Goal: Communication & Community: Answer question/provide support

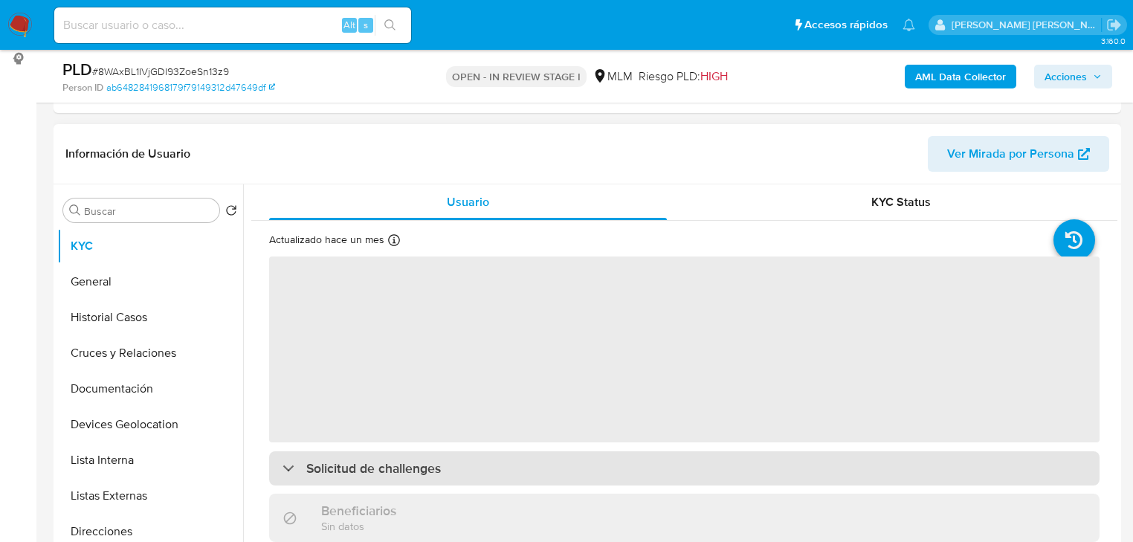
scroll to position [297, 0]
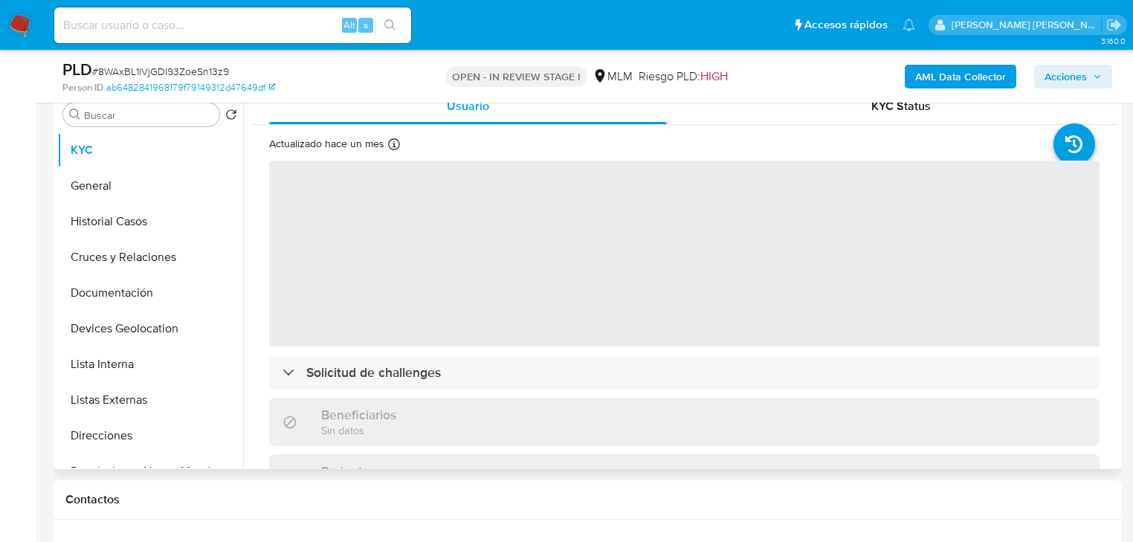
select select "10"
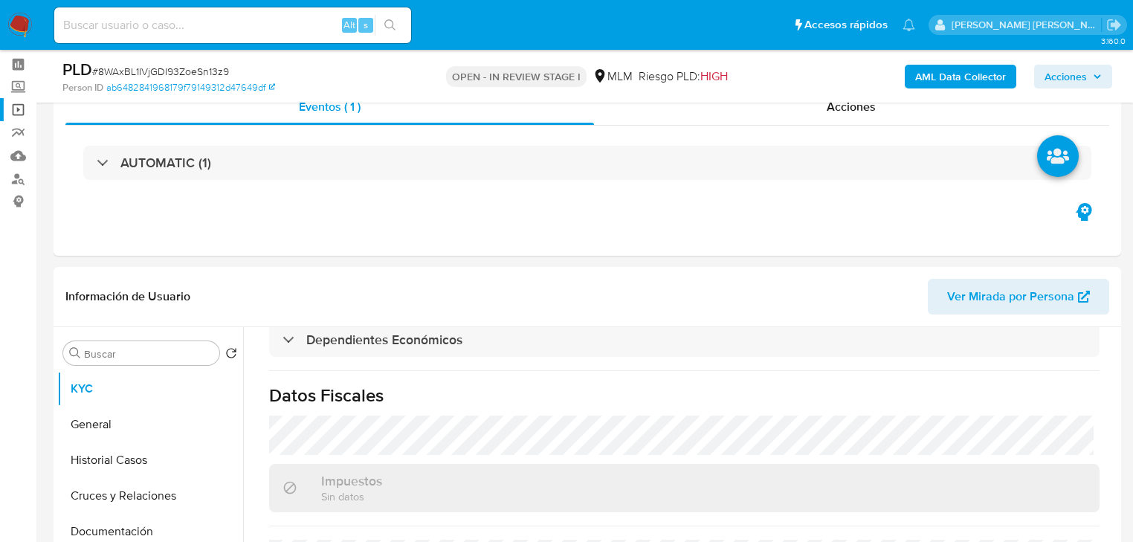
scroll to position [0, 0]
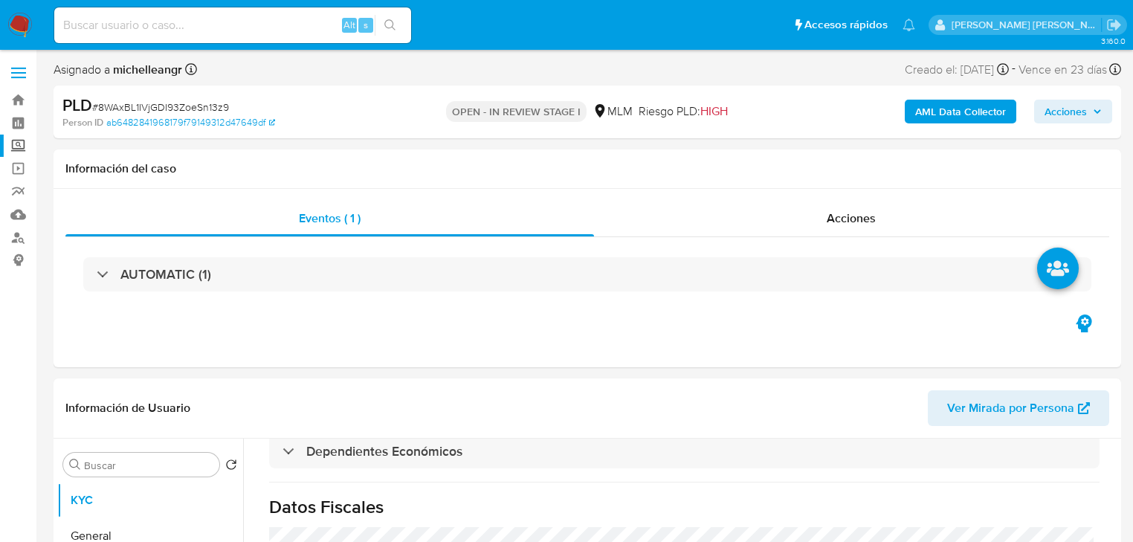
click at [18, 140] on label "Screening" at bounding box center [88, 146] width 177 height 23
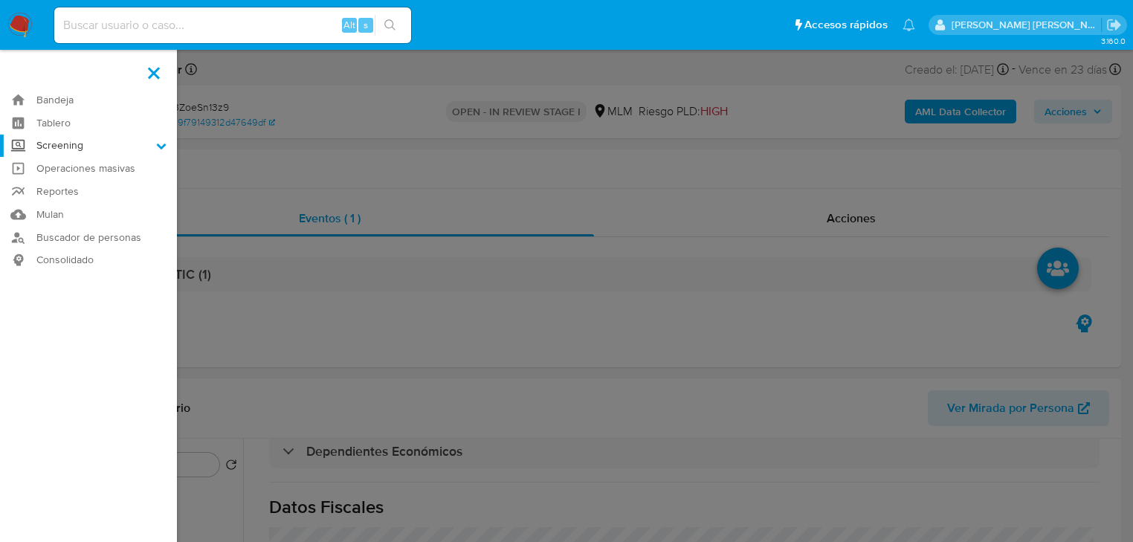
click at [0, 0] on input "Screening" at bounding box center [0, 0] width 0 height 0
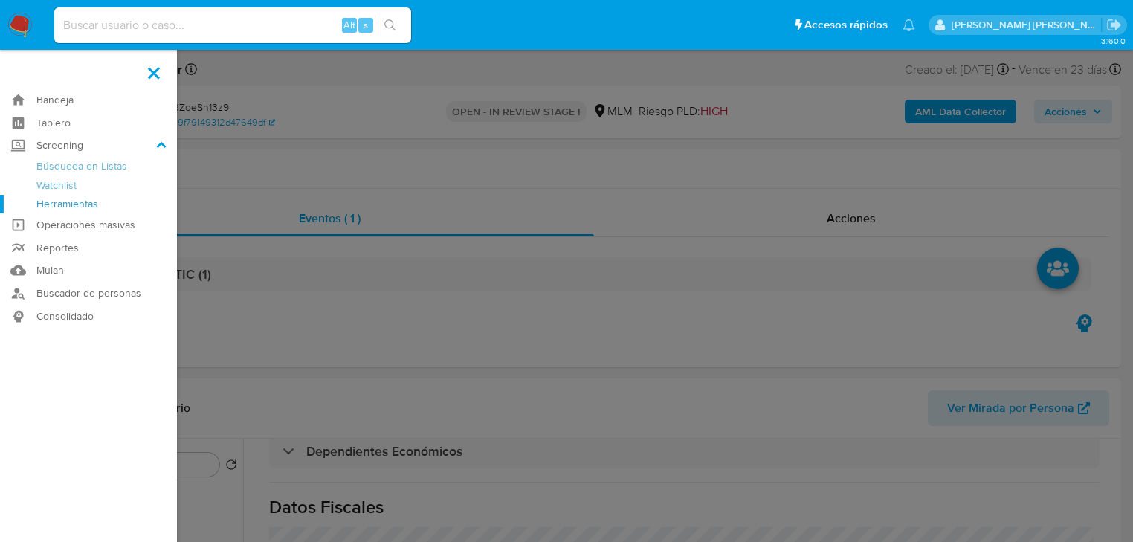
click at [42, 204] on link "Herramientas" at bounding box center [88, 204] width 177 height 19
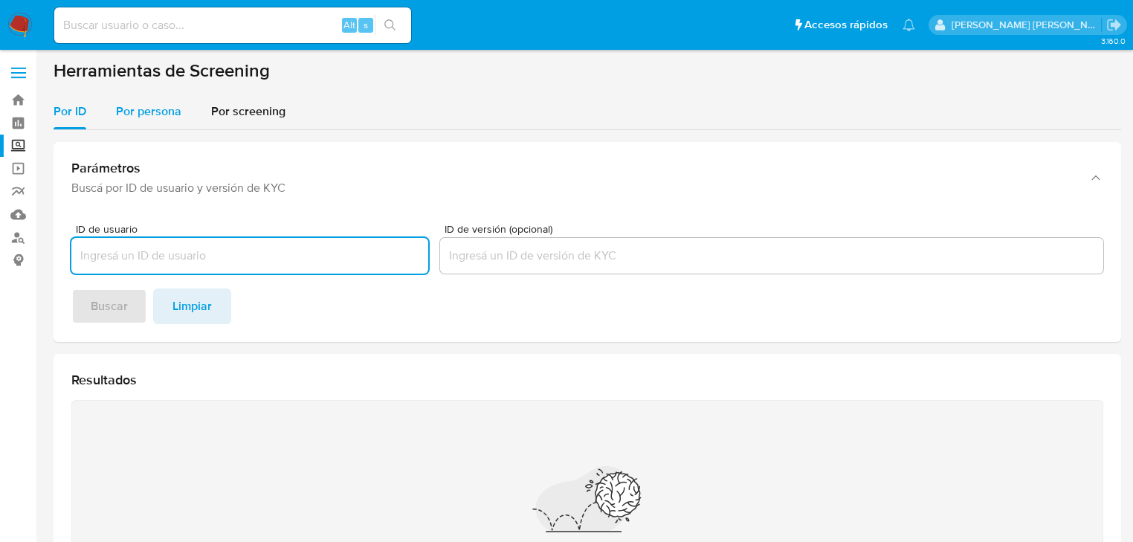
click at [134, 109] on span "Por persona" at bounding box center [148, 111] width 65 height 17
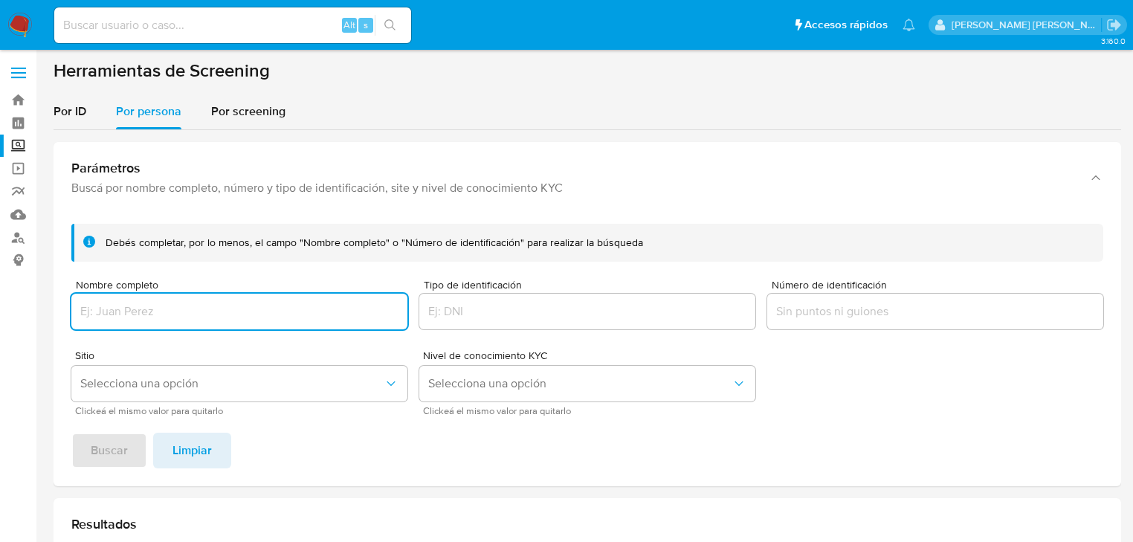
click at [120, 315] on input "Nombre completo" at bounding box center [239, 311] width 336 height 19
type input "LINDA ESMERALDA VELAZCO VILLANUEVA"
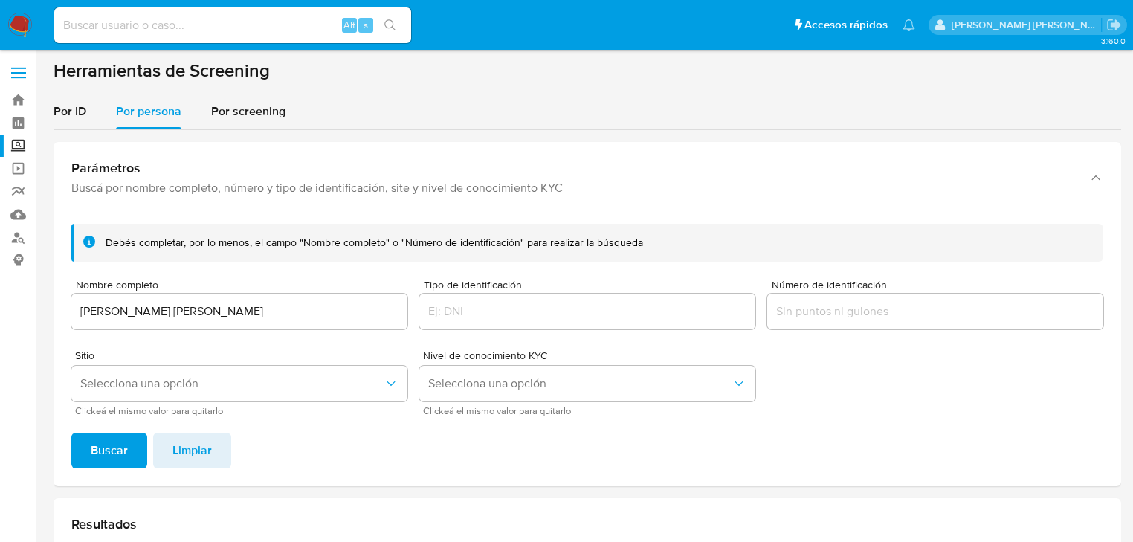
click at [108, 459] on span "Buscar" at bounding box center [109, 450] width 37 height 33
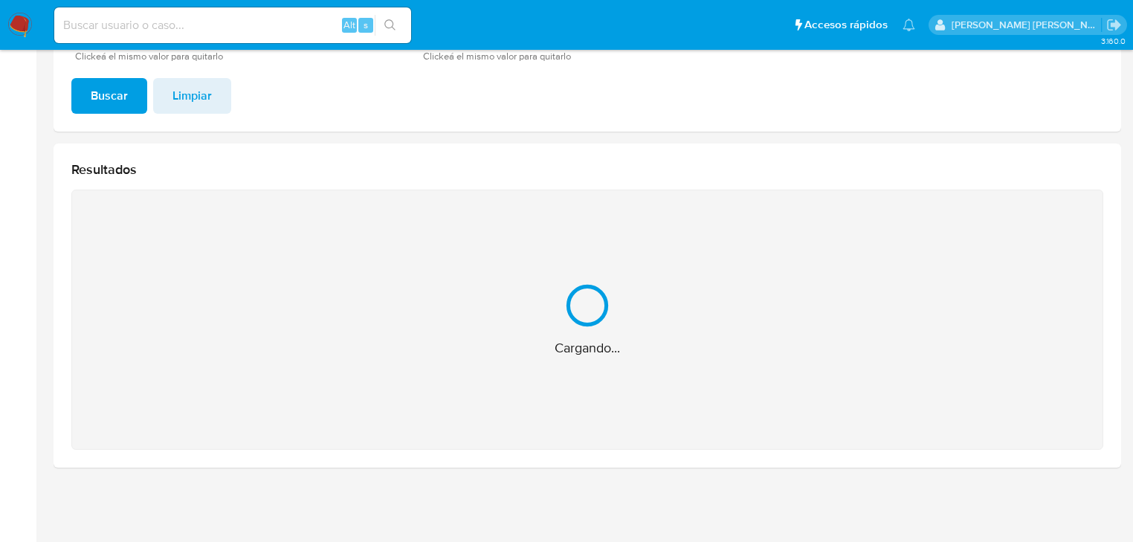
scroll to position [119, 0]
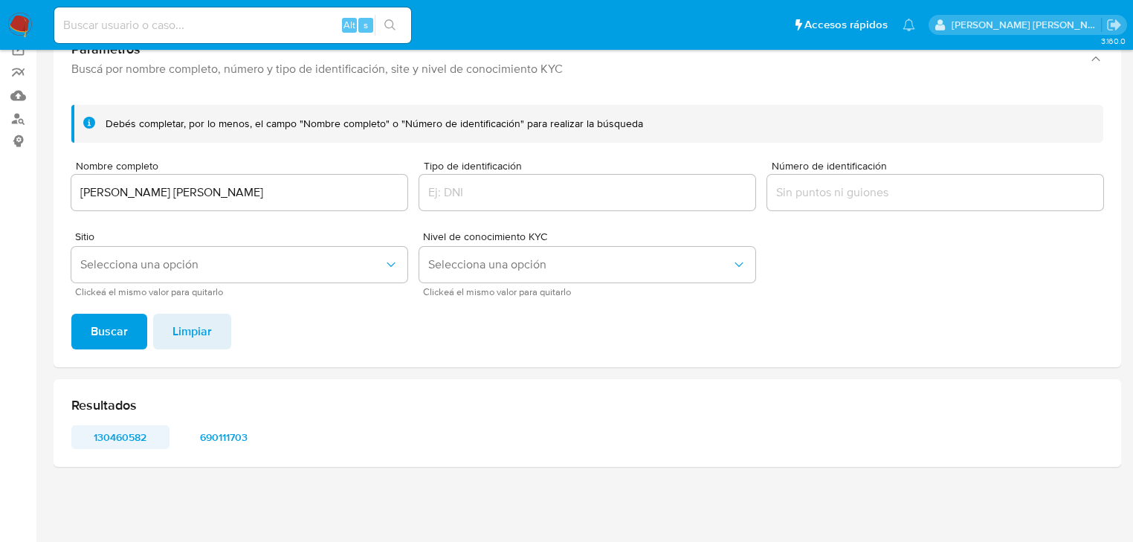
click at [139, 436] on span "130460582" at bounding box center [120, 437] width 77 height 21
click at [235, 442] on span "690111703" at bounding box center [224, 437] width 77 height 21
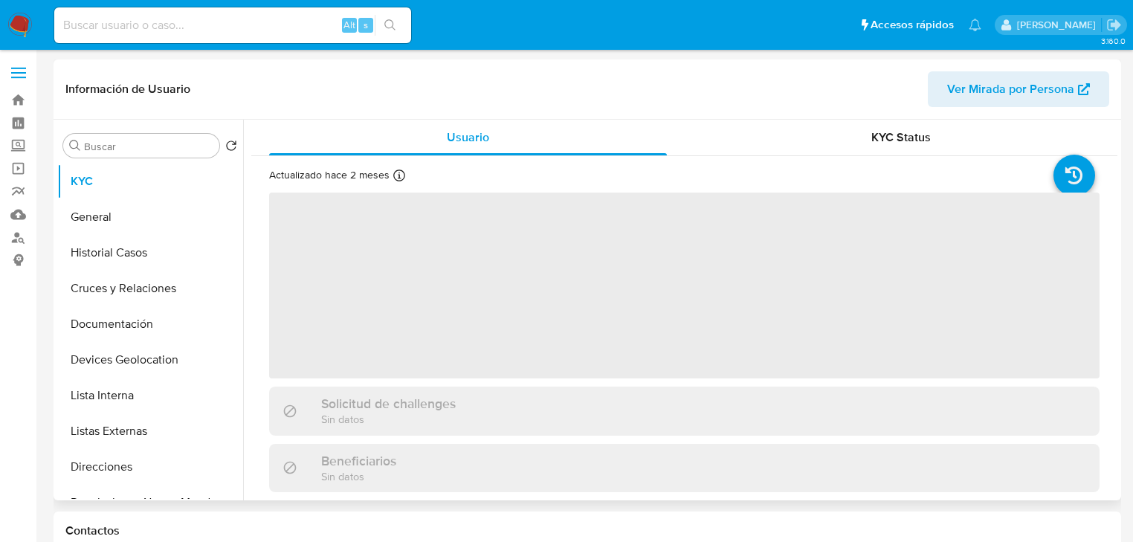
select select "10"
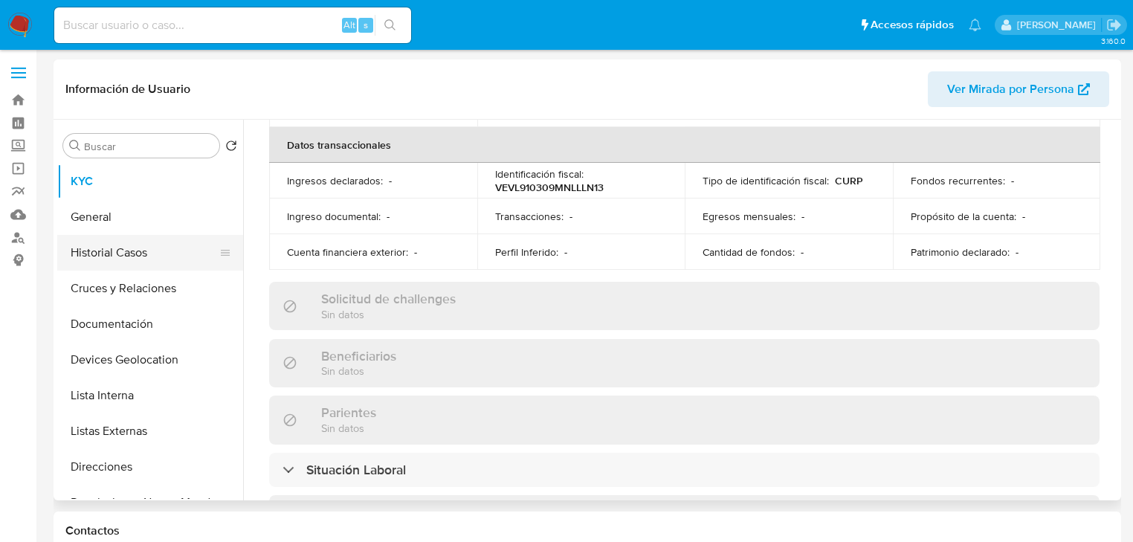
scroll to position [535, 0]
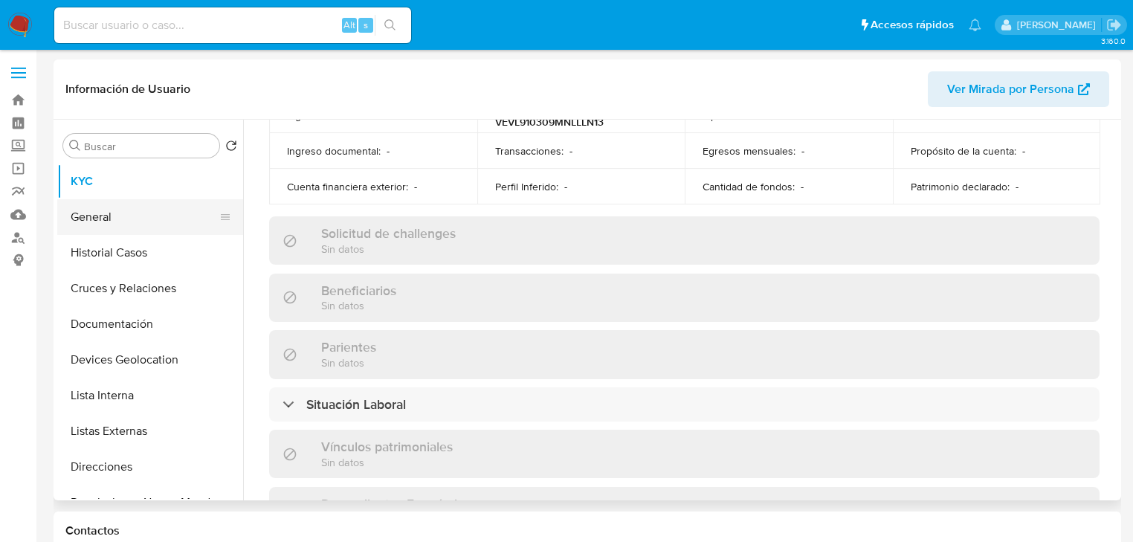
click at [121, 220] on button "General" at bounding box center [144, 217] width 174 height 36
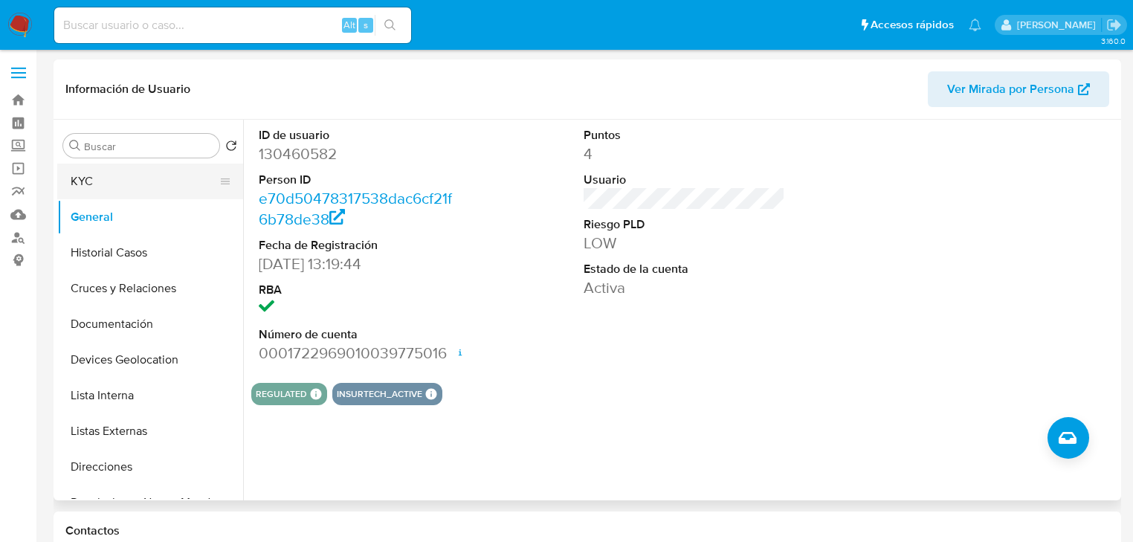
click at [136, 177] on button "KYC" at bounding box center [144, 181] width 174 height 36
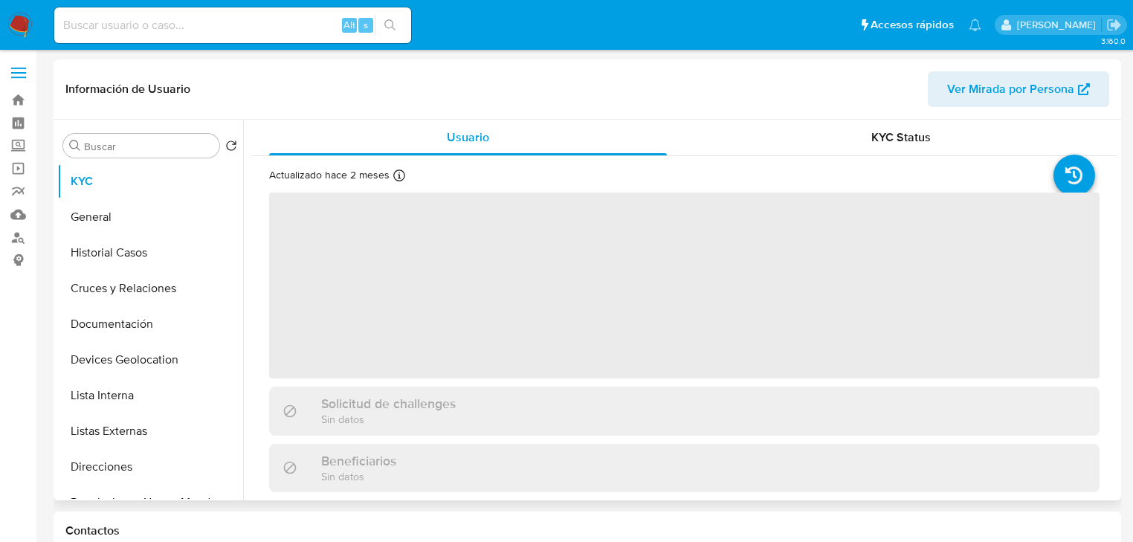
click at [625, 289] on span "‌" at bounding box center [684, 285] width 830 height 186
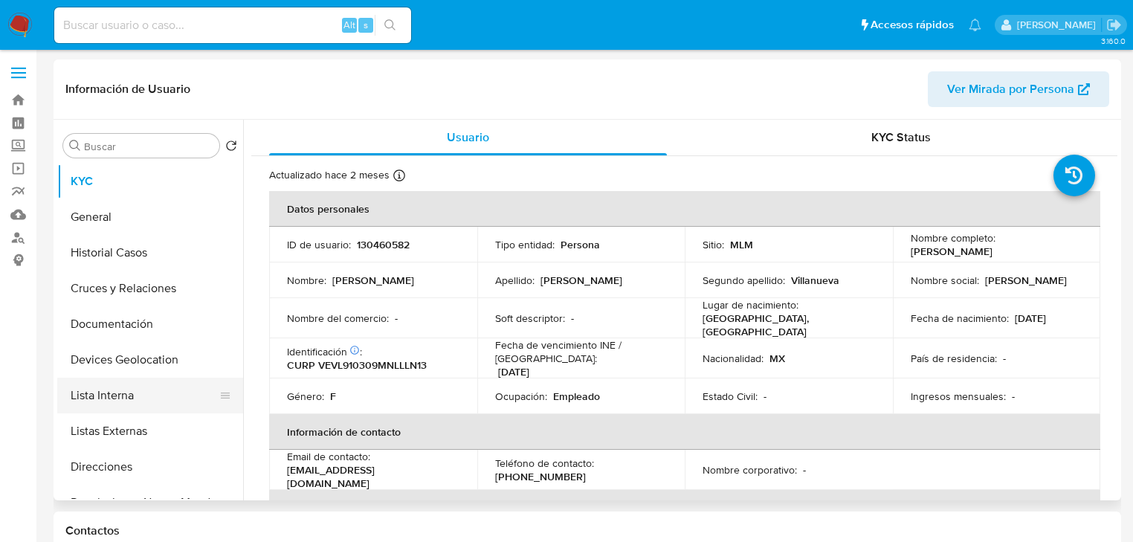
click at [147, 383] on button "Lista Interna" at bounding box center [144, 396] width 174 height 36
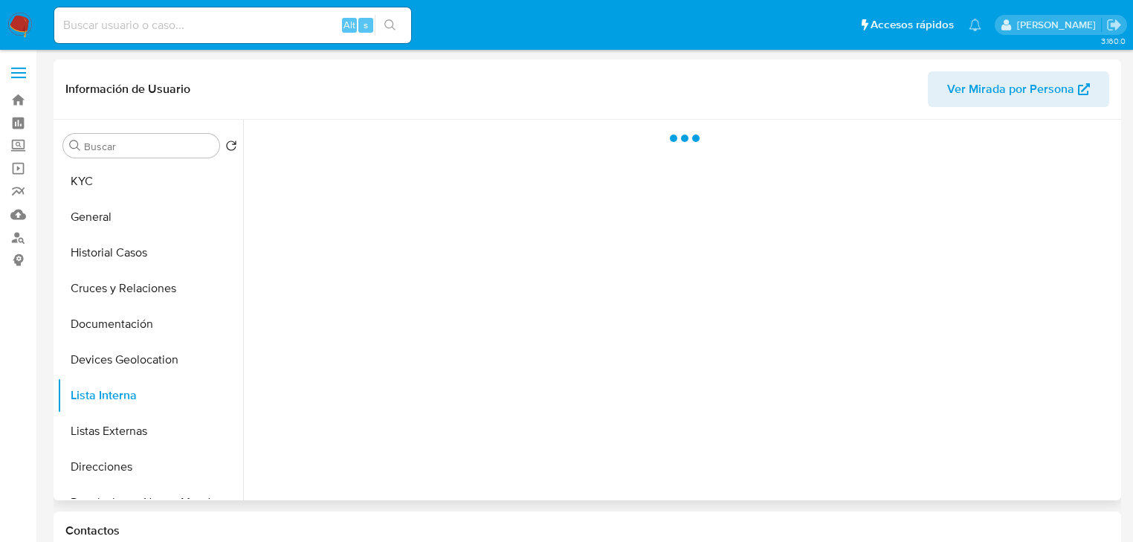
drag, startPoint x: 131, startPoint y: 431, endPoint x: 394, endPoint y: 418, distance: 263.4
click at [131, 431] on button "Listas Externas" at bounding box center [150, 431] width 186 height 36
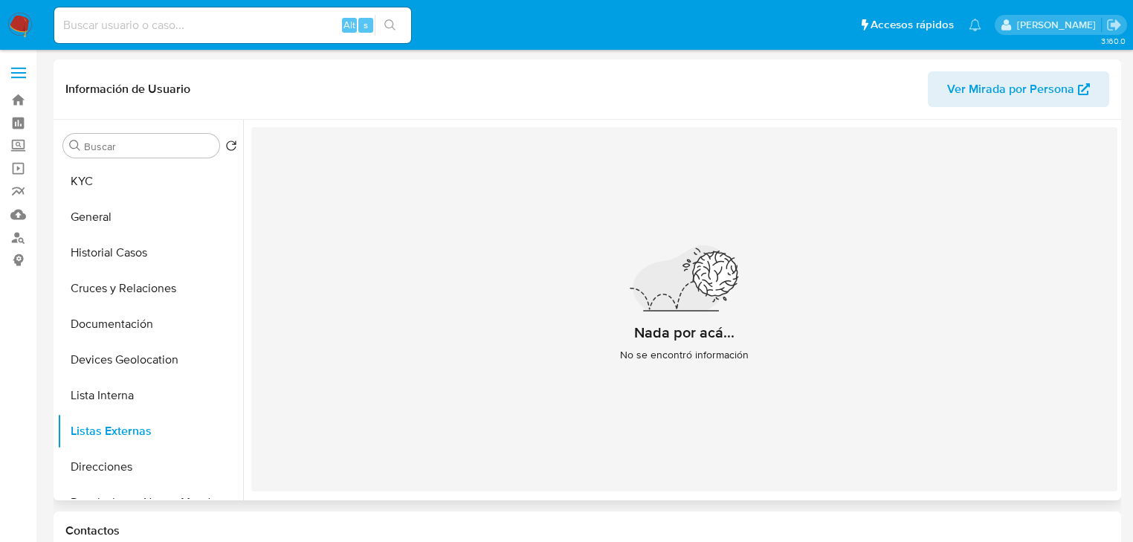
click at [463, 409] on div "Nada por acá... No se encontró información" at bounding box center [684, 309] width 866 height 364
click at [123, 189] on button "KYC" at bounding box center [144, 181] width 174 height 36
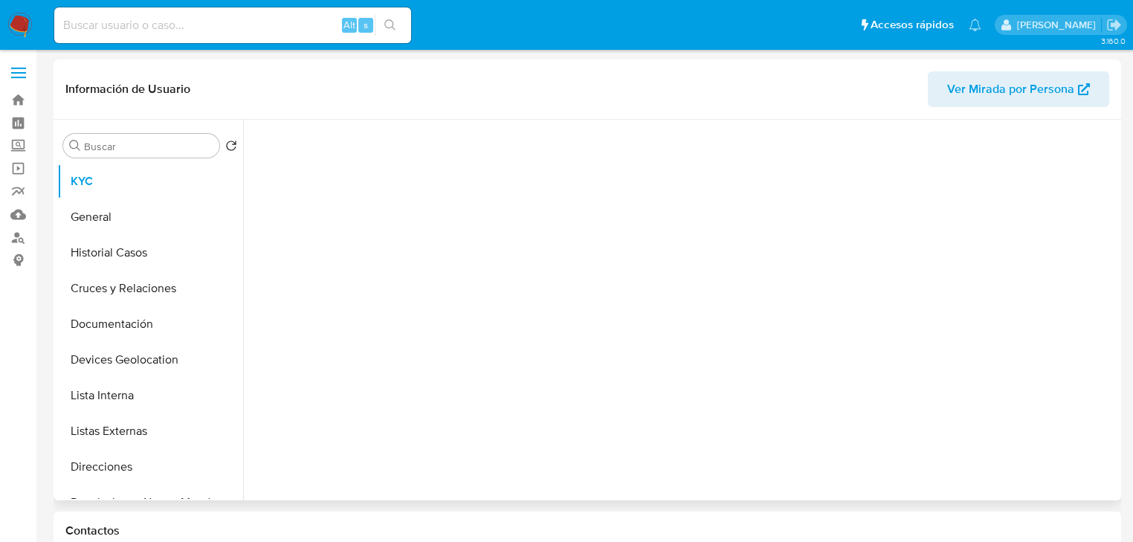
click at [375, 241] on div at bounding box center [684, 306] width 866 height 373
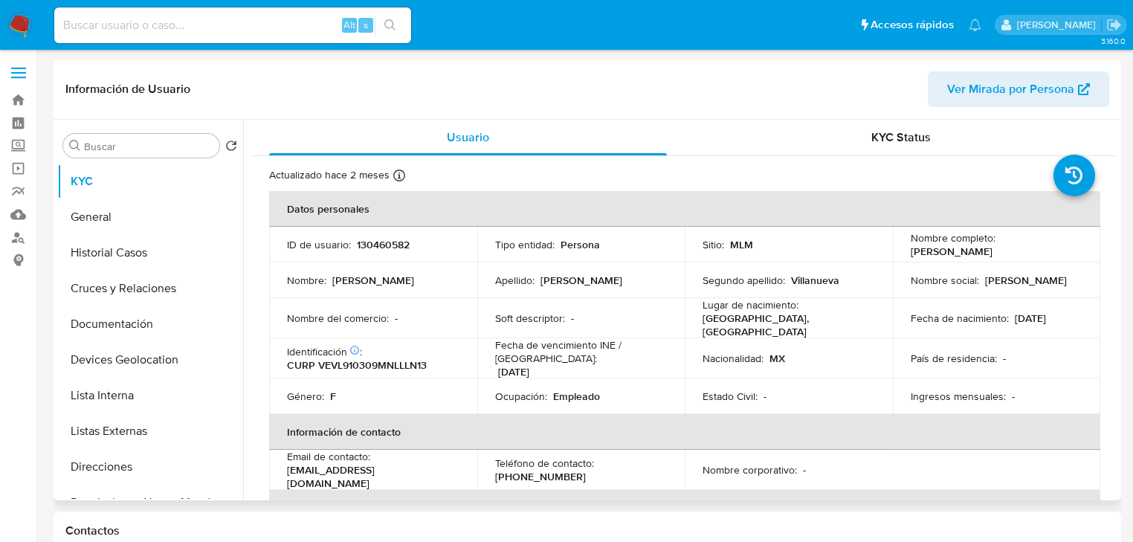
click at [380, 247] on p "130460582" at bounding box center [383, 244] width 53 height 13
copy p "130460582"
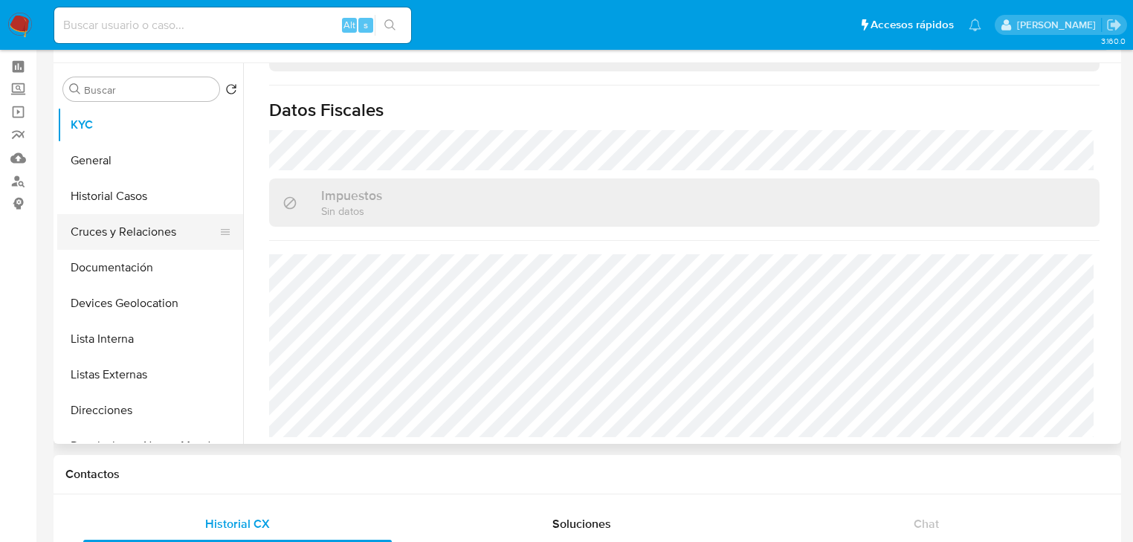
scroll to position [59, 0]
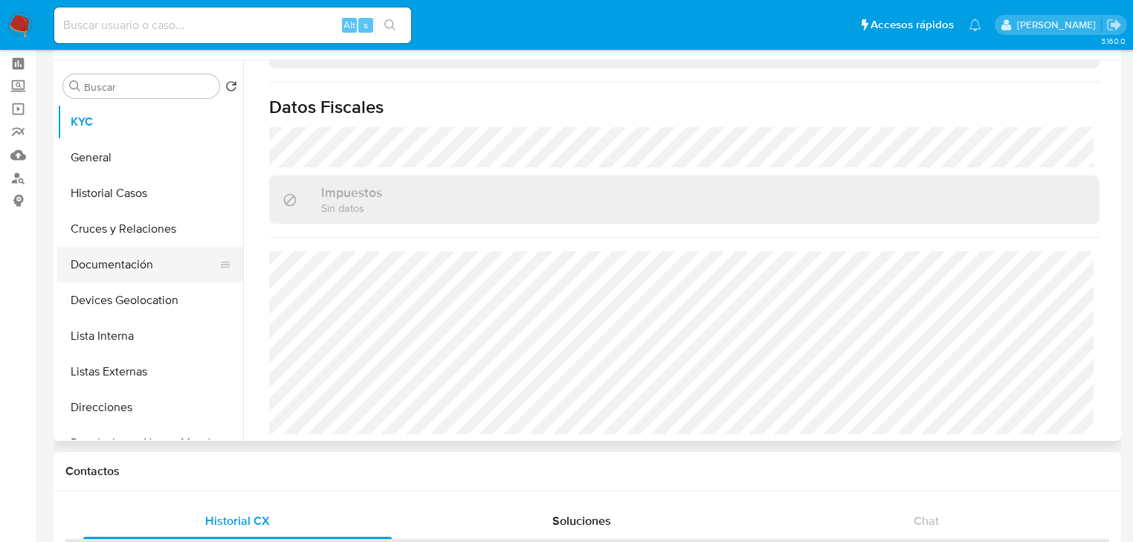
click at [135, 242] on button "Cruces y Relaciones" at bounding box center [150, 229] width 186 height 36
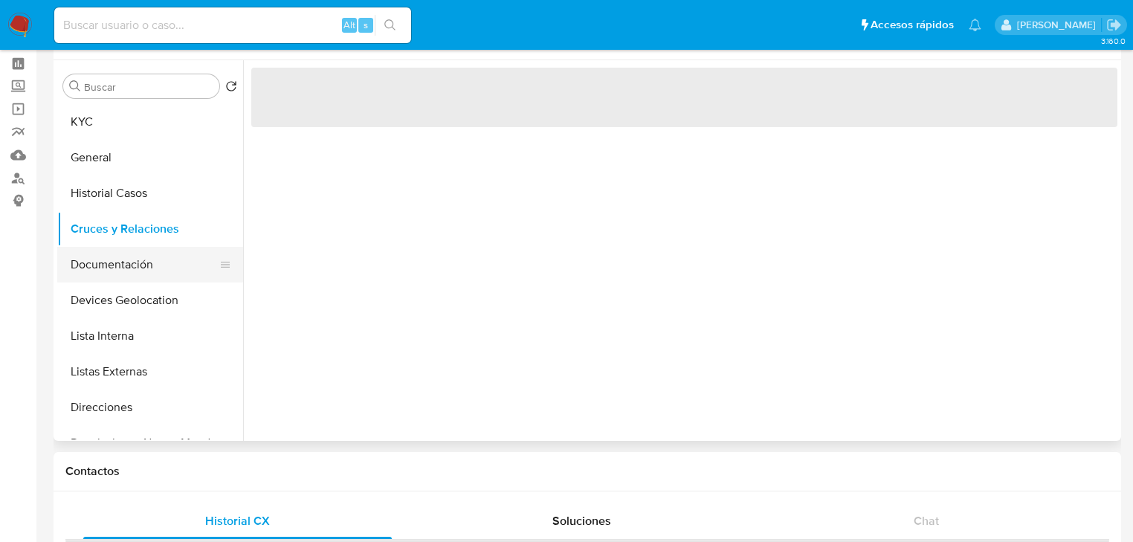
scroll to position [0, 0]
drag, startPoint x: 137, startPoint y: 259, endPoint x: 241, endPoint y: 243, distance: 105.2
click at [137, 259] on button "Documentación" at bounding box center [150, 265] width 186 height 36
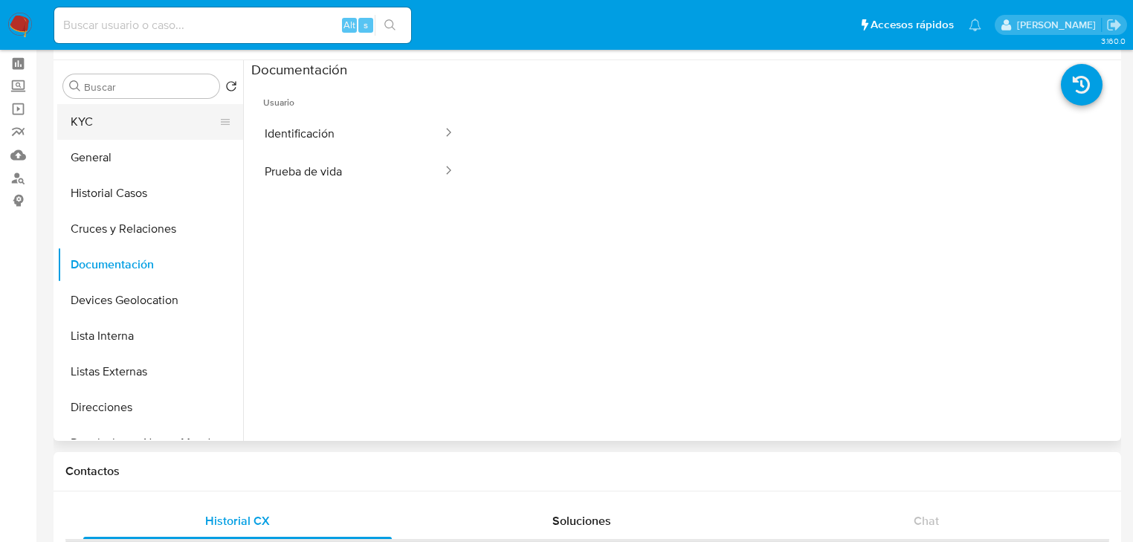
drag, startPoint x: 114, startPoint y: 116, endPoint x: 205, endPoint y: 132, distance: 92.7
click at [116, 115] on button "KYC" at bounding box center [144, 122] width 174 height 36
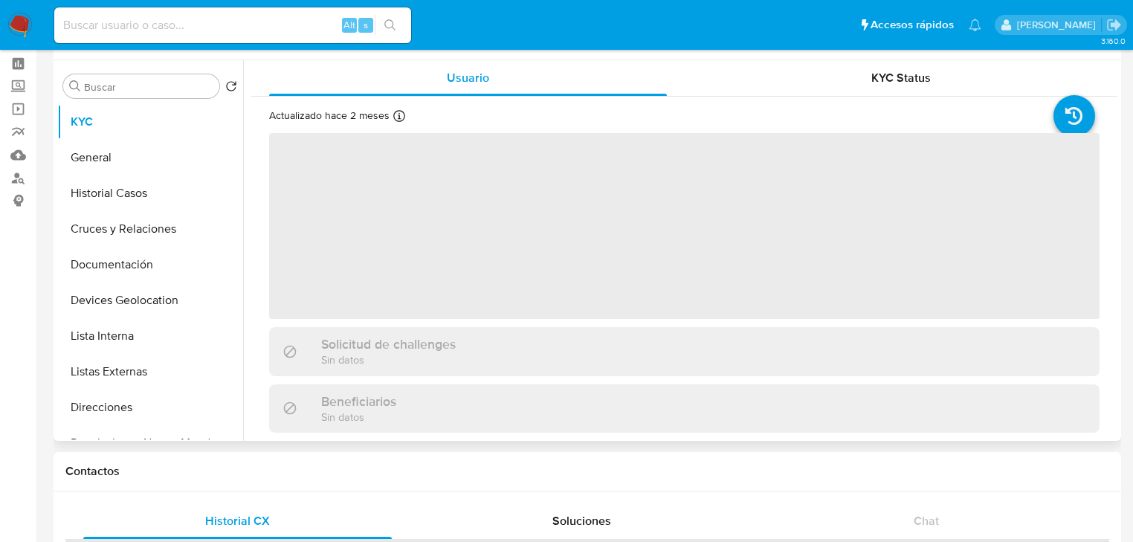
click at [450, 242] on span "‌" at bounding box center [684, 226] width 830 height 186
click at [419, 279] on span "‌" at bounding box center [684, 226] width 830 height 186
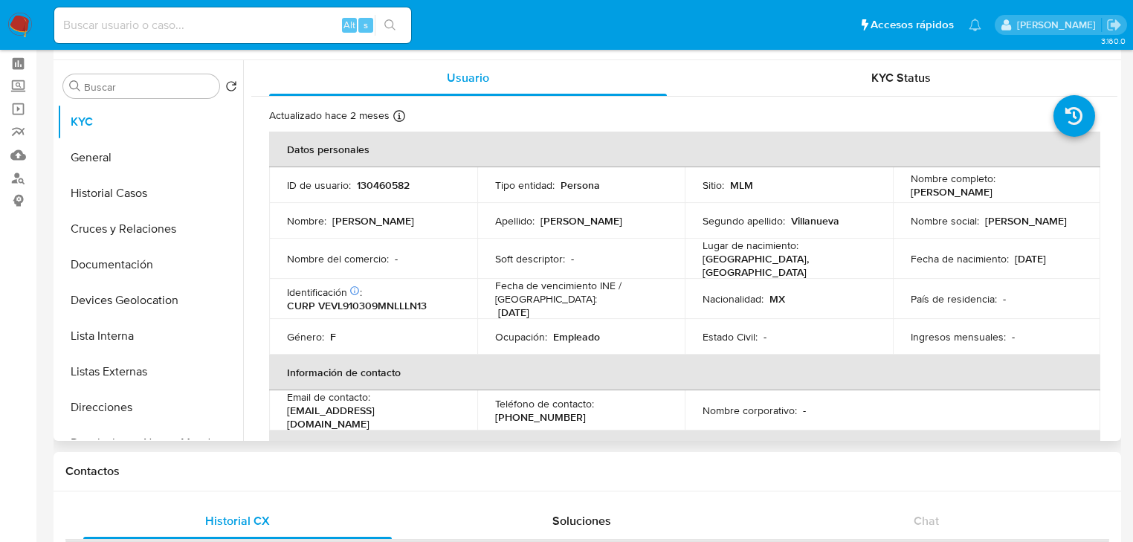
click at [392, 288] on div "Identificación : CURP VEVL910309MNLLLN13" at bounding box center [373, 298] width 172 height 27
drag, startPoint x: 378, startPoint y: 308, endPoint x: 385, endPoint y: 301, distance: 10.0
click at [378, 305] on p "CURP VEVL910309MNLLLN13" at bounding box center [357, 305] width 140 height 13
click at [386, 301] on p "CURP VEVL910309MNLLLN13" at bounding box center [357, 305] width 140 height 13
click at [387, 301] on p "CURP VEVL910309MNLLLN13" at bounding box center [357, 305] width 140 height 13
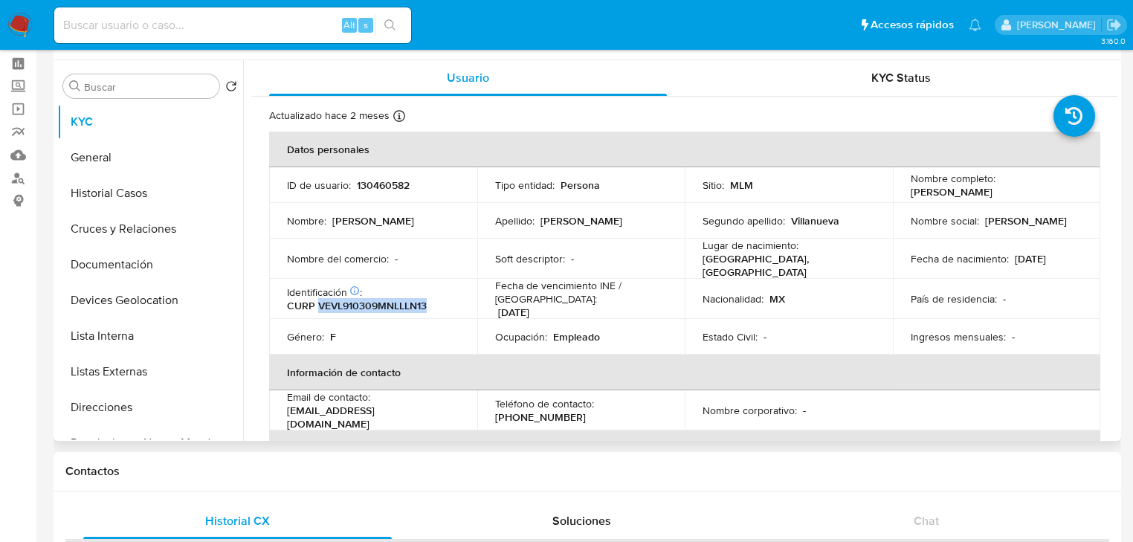
copy p "VEVL910309MNLLLN13"
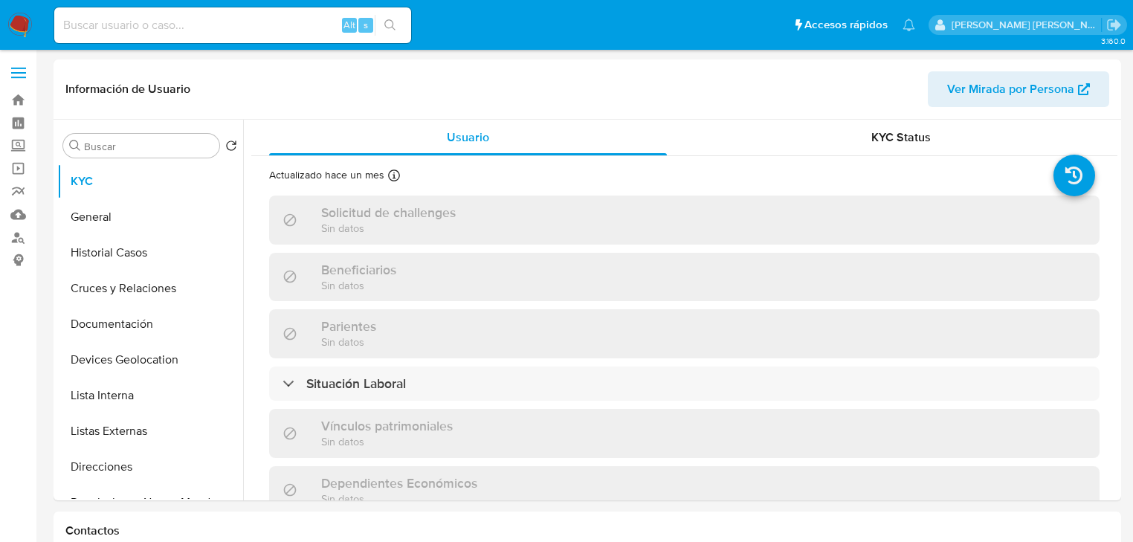
select select "10"
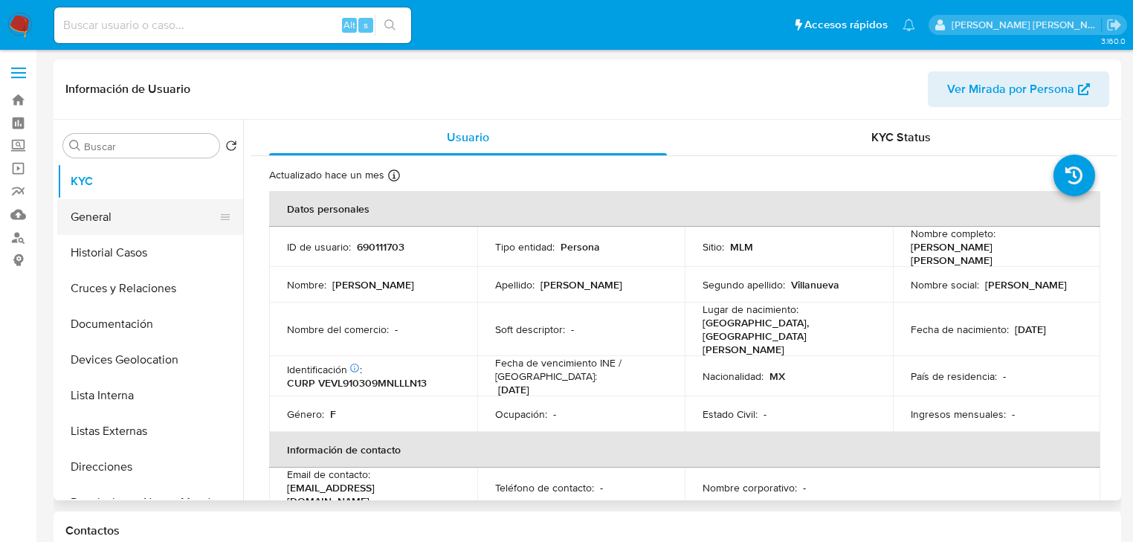
click at [128, 224] on button "General" at bounding box center [144, 217] width 174 height 36
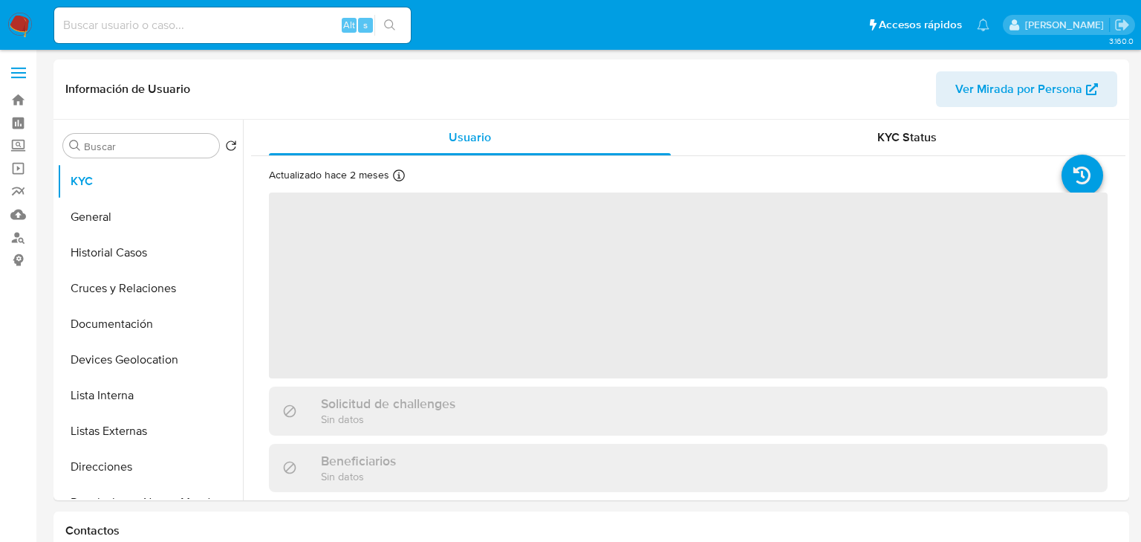
select select "10"
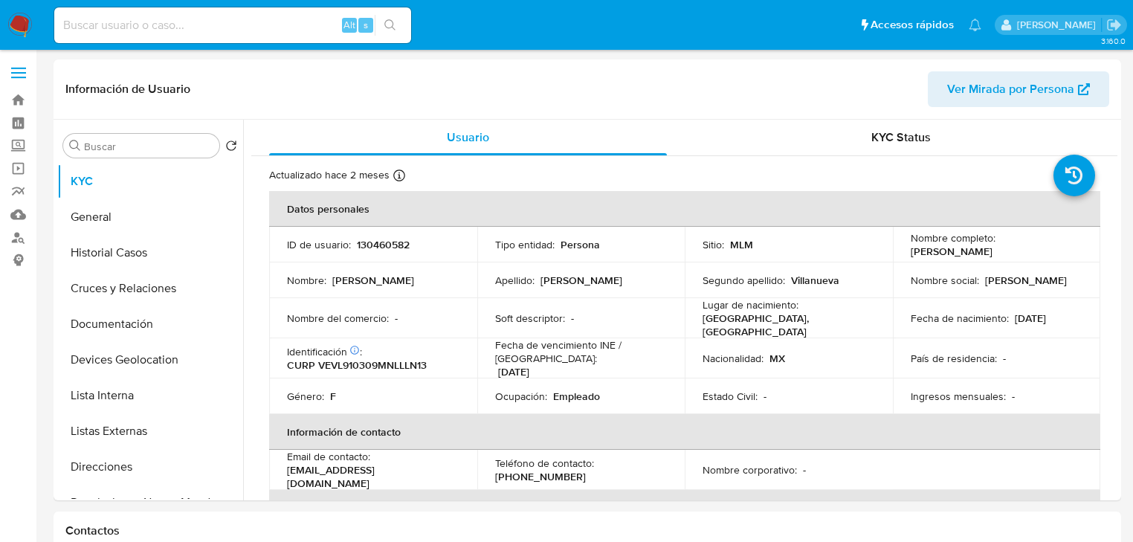
drag, startPoint x: 140, startPoint y: 38, endPoint x: 146, endPoint y: 30, distance: 10.1
click at [142, 33] on div "Alt s" at bounding box center [232, 25] width 357 height 36
click at [147, 33] on input at bounding box center [232, 25] width 357 height 19
paste input "8WAxBL1IVjGDI93ZoeSn13z9"
type input "8WAxBL1IVjGDI93ZoeSn13z9"
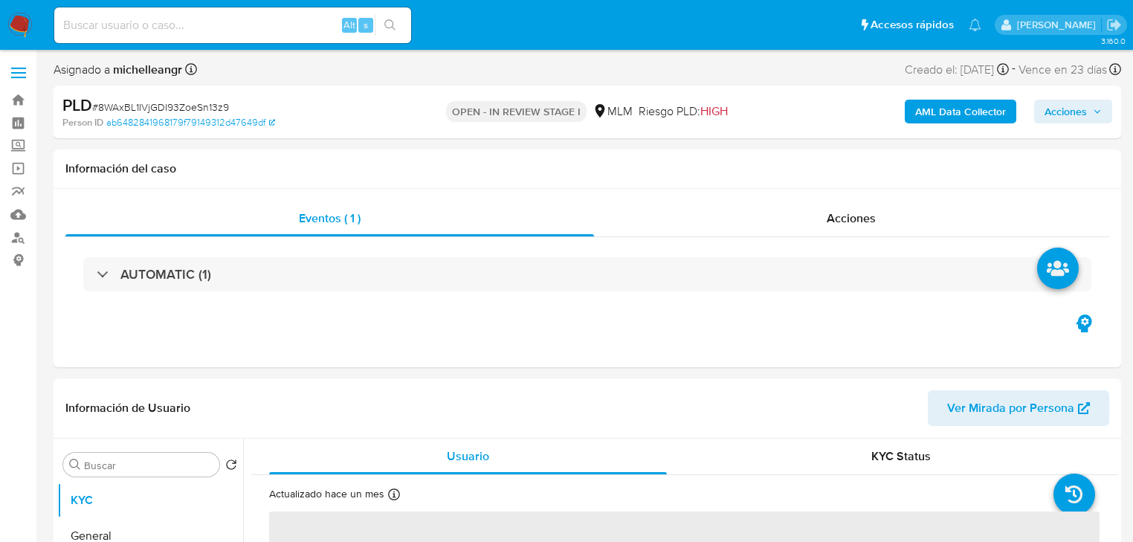
select select "10"
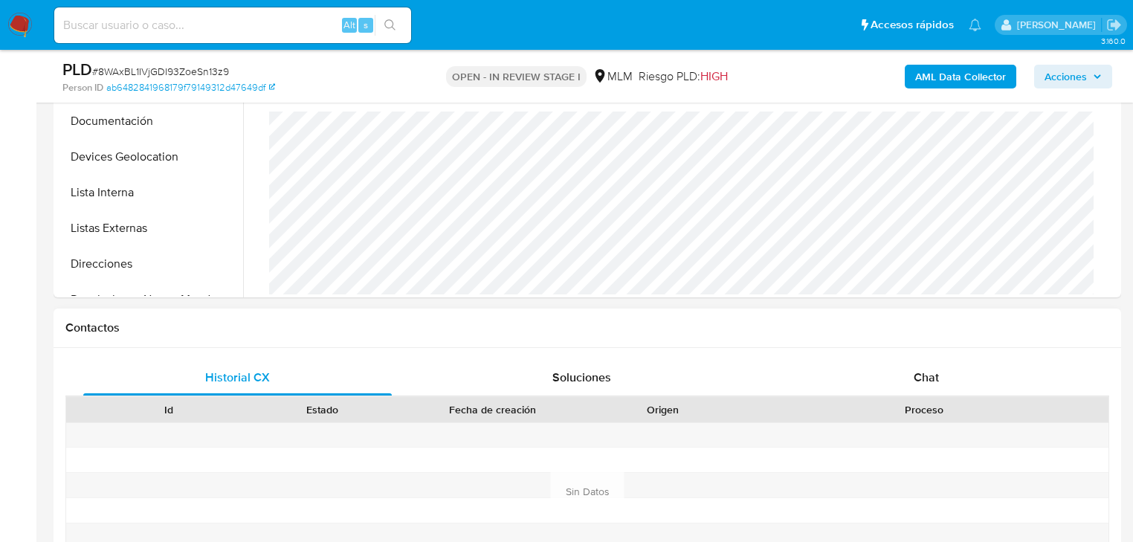
scroll to position [535, 0]
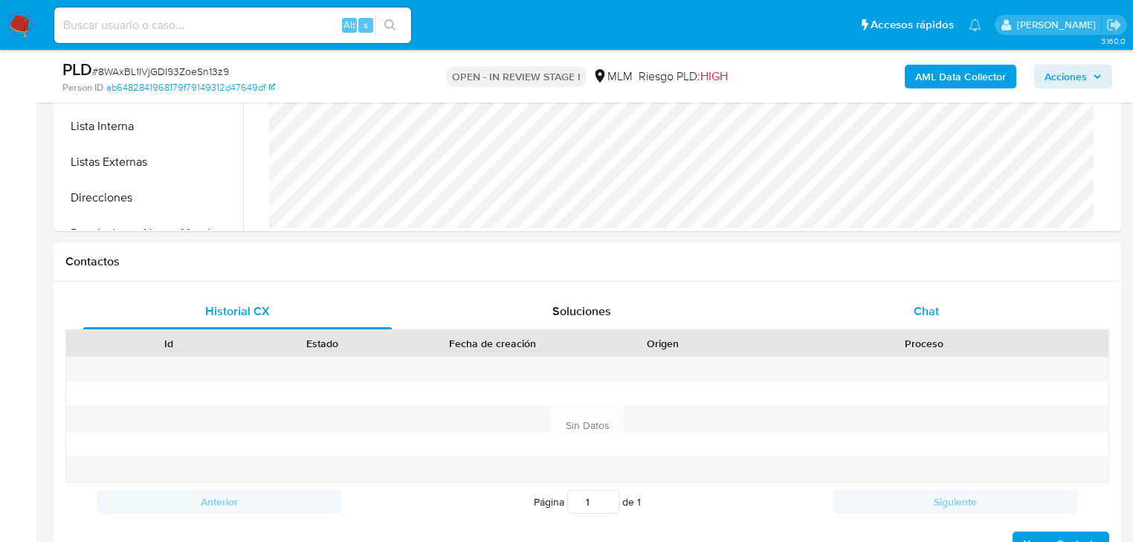
click at [942, 325] on div "Chat" at bounding box center [926, 312] width 308 height 36
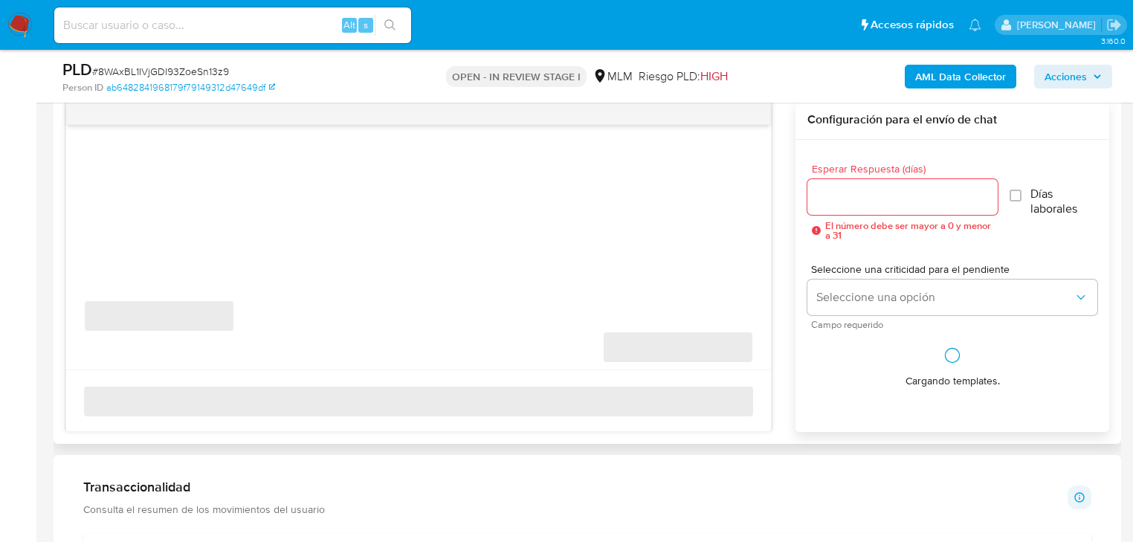
scroll to position [832, 0]
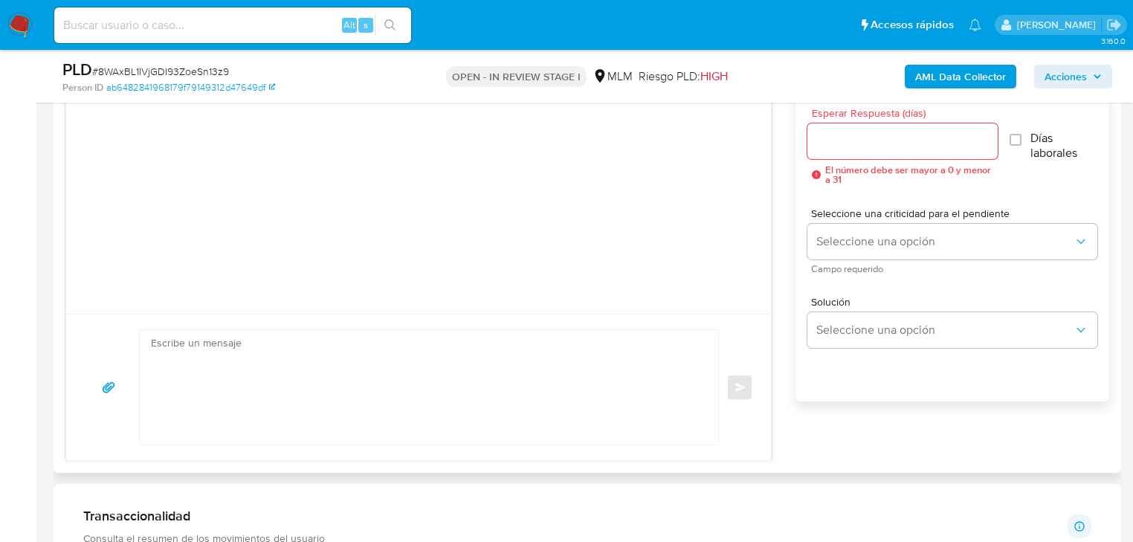
click at [327, 375] on textarea at bounding box center [425, 387] width 548 height 114
paste textarea "Loremips dolorsit Am consectetur adi el se doeiusmodtem in utlabo et do mag ali…"
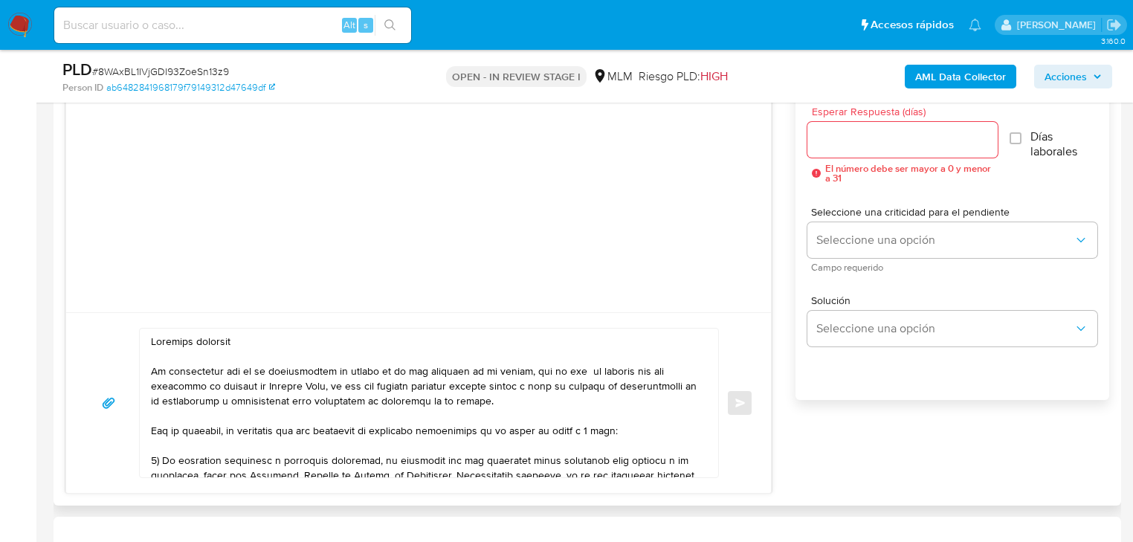
scroll to position [892, 0]
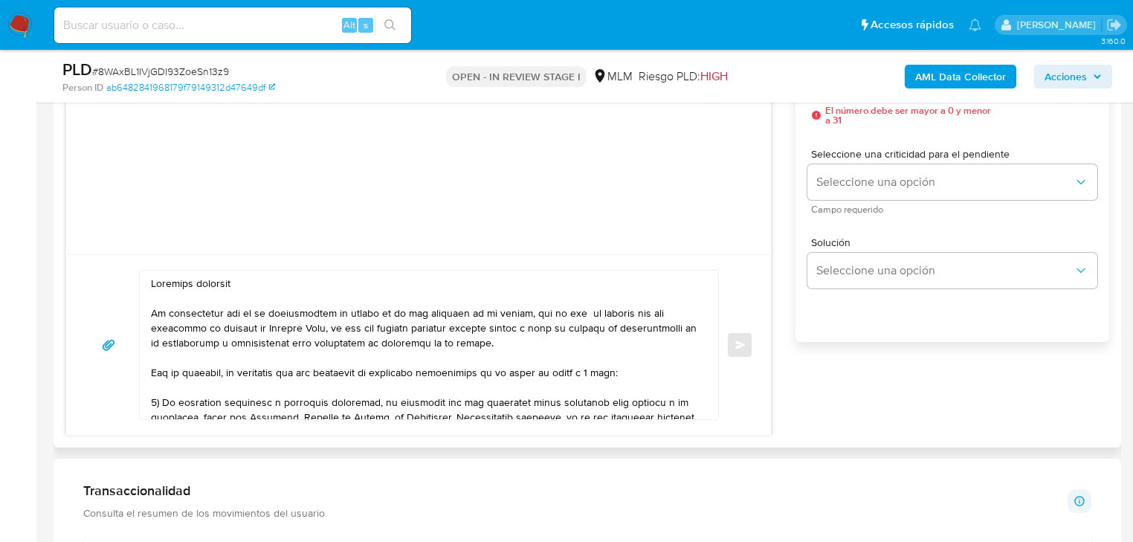
click at [226, 285] on textarea at bounding box center [425, 345] width 548 height 149
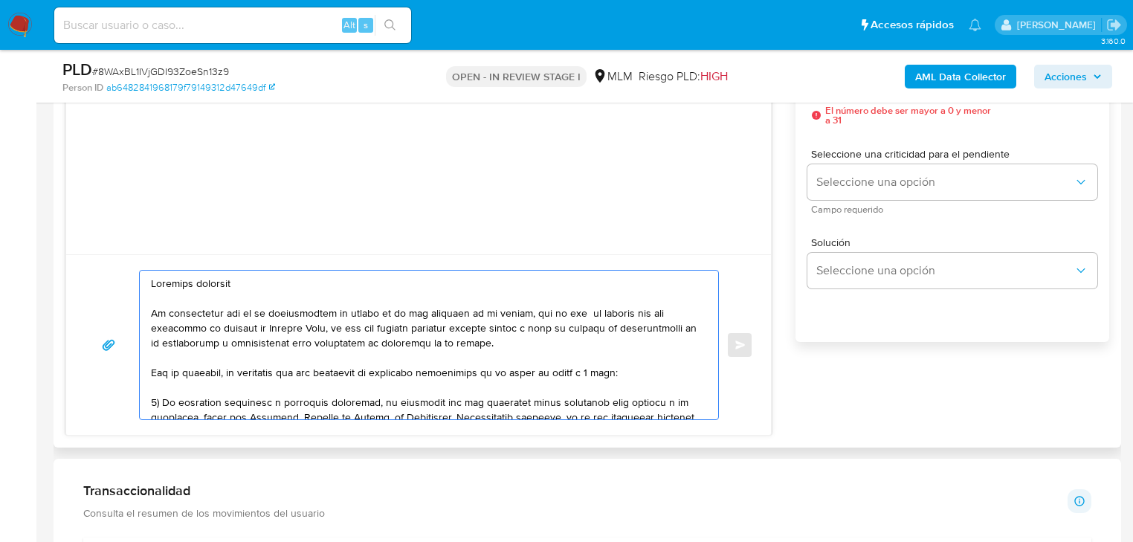
click at [226, 285] on textarea at bounding box center [425, 345] width 548 height 149
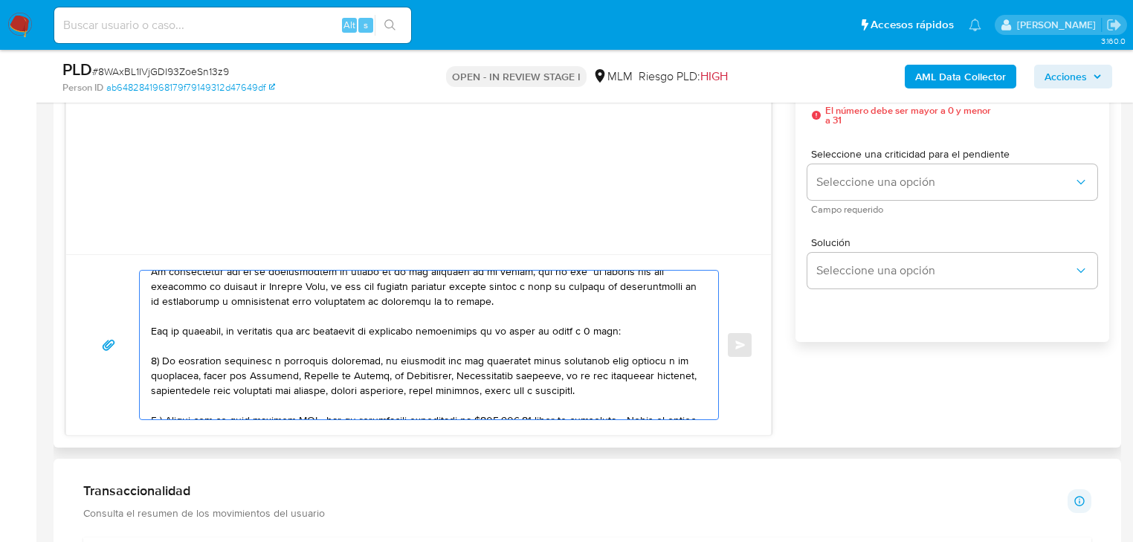
scroll to position [59, 0]
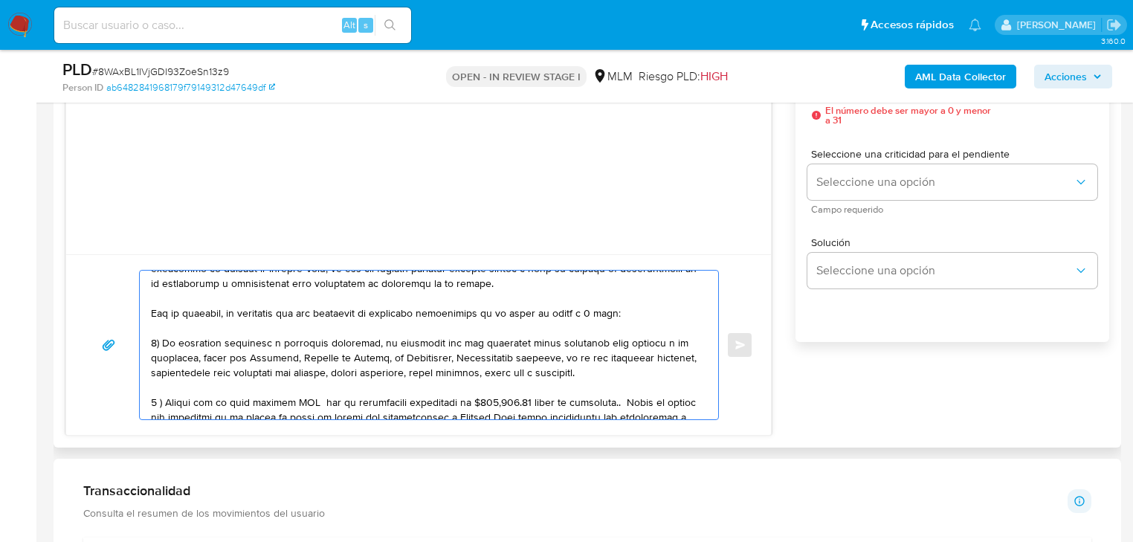
drag, startPoint x: 502, startPoint y: 331, endPoint x: 639, endPoint y: 356, distance: 139.8
click at [639, 356] on textarea at bounding box center [425, 345] width 548 height 149
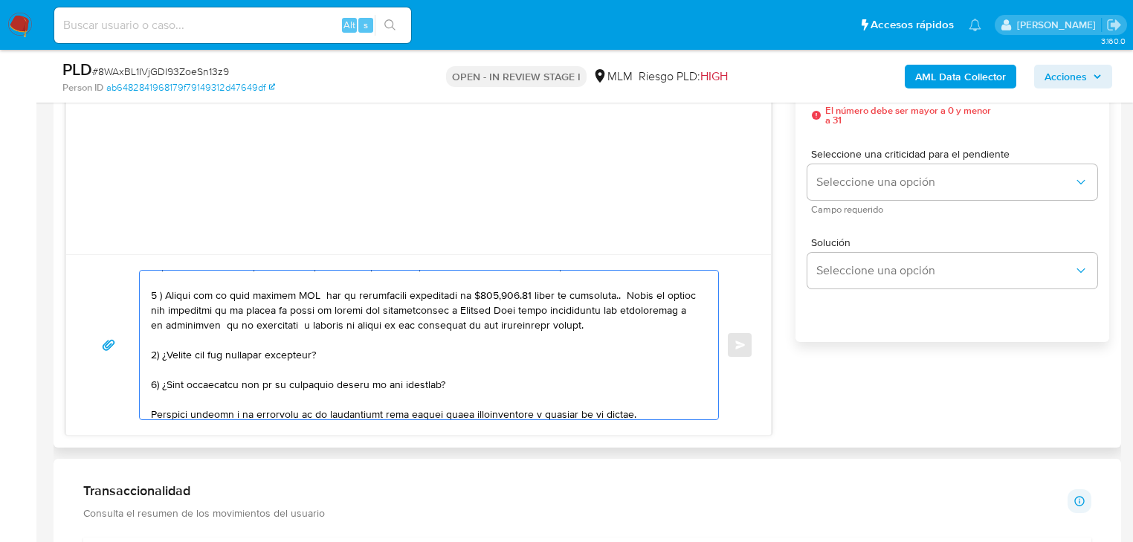
scroll to position [178, 0]
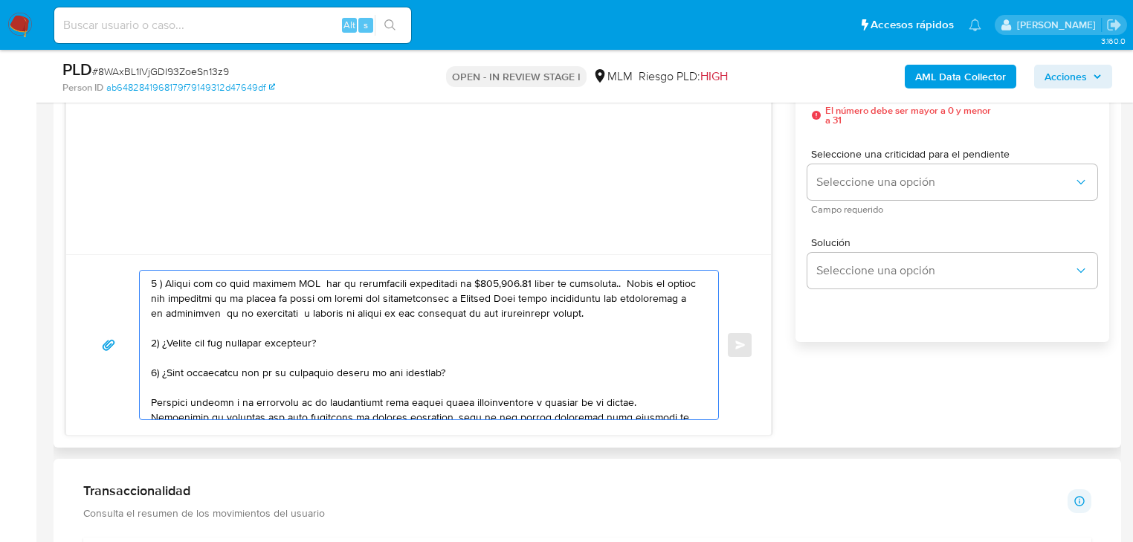
drag, startPoint x: 291, startPoint y: 282, endPoint x: 305, endPoint y: 282, distance: 14.1
click at [305, 282] on textarea at bounding box center [425, 345] width 548 height 149
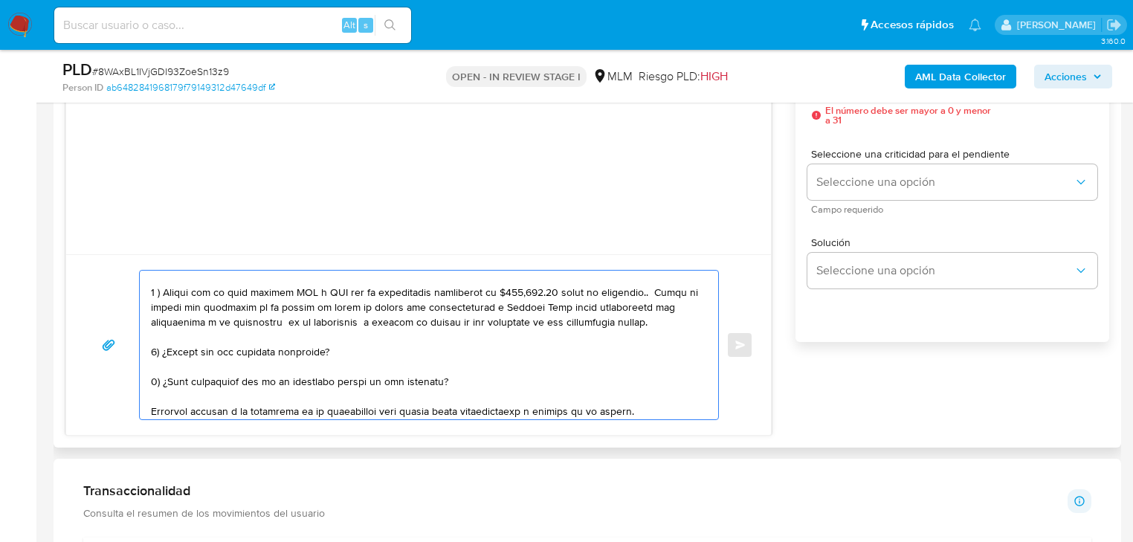
scroll to position [153, 0]
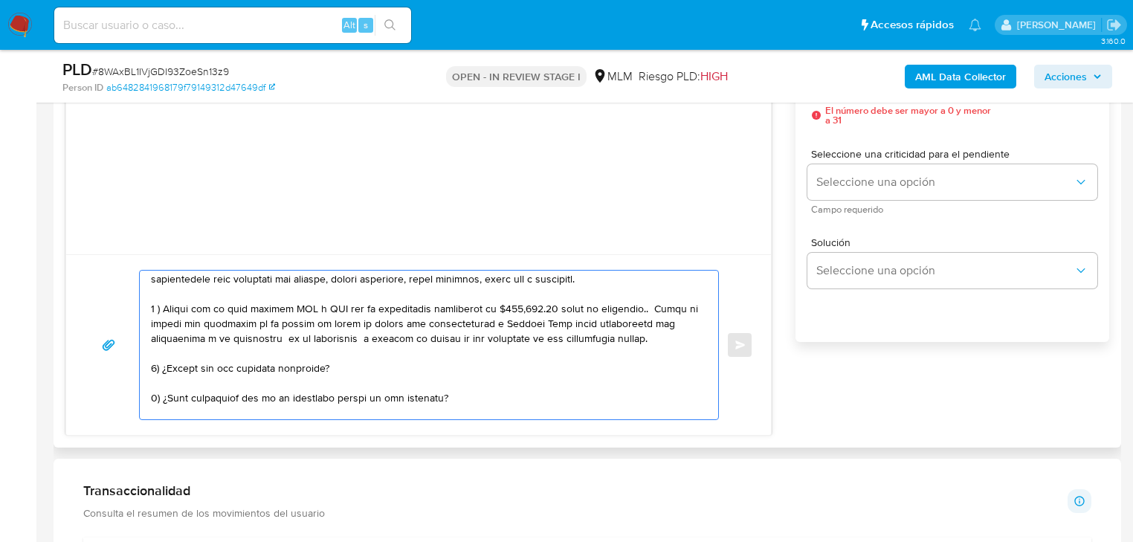
drag, startPoint x: 500, startPoint y: 280, endPoint x: 548, endPoint y: 307, distance: 55.2
click at [548, 307] on textarea at bounding box center [425, 345] width 548 height 149
drag, startPoint x: 635, startPoint y: 307, endPoint x: 579, endPoint y: 309, distance: 56.5
click at [579, 309] on textarea at bounding box center [425, 345] width 548 height 149
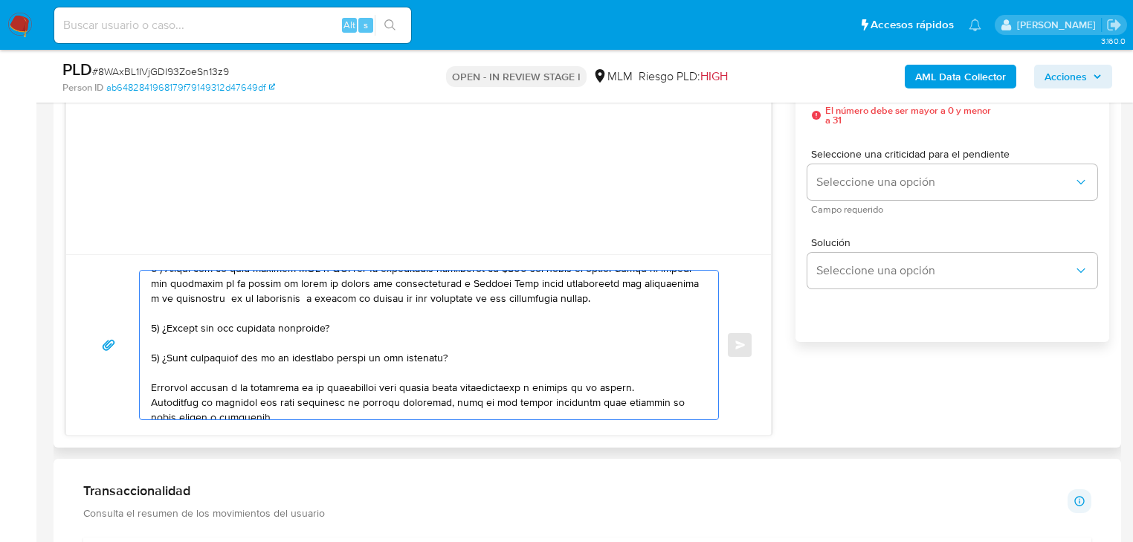
scroll to position [213, 0]
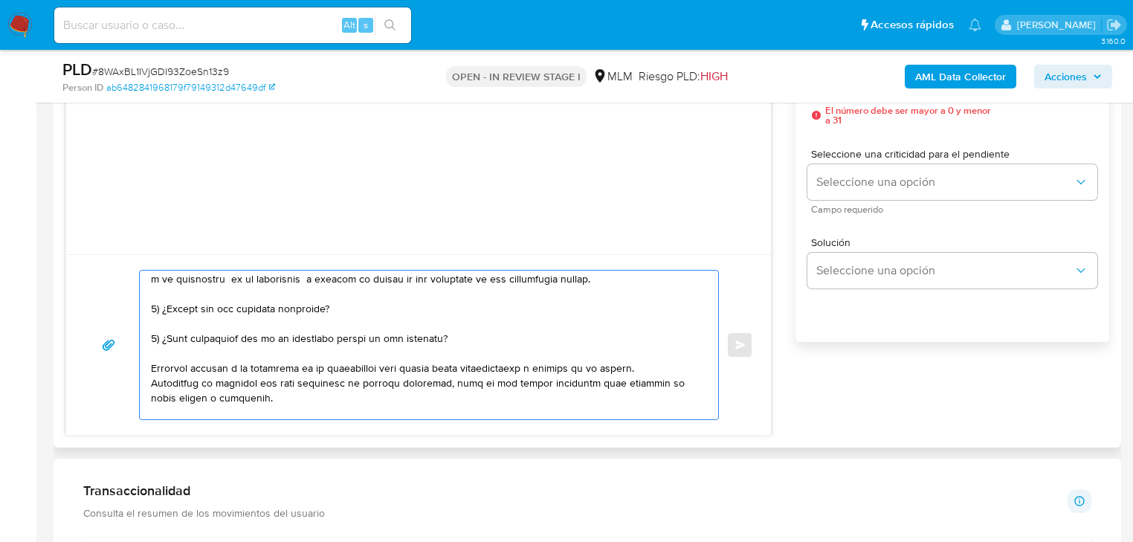
click at [464, 332] on textarea at bounding box center [425, 345] width 548 height 149
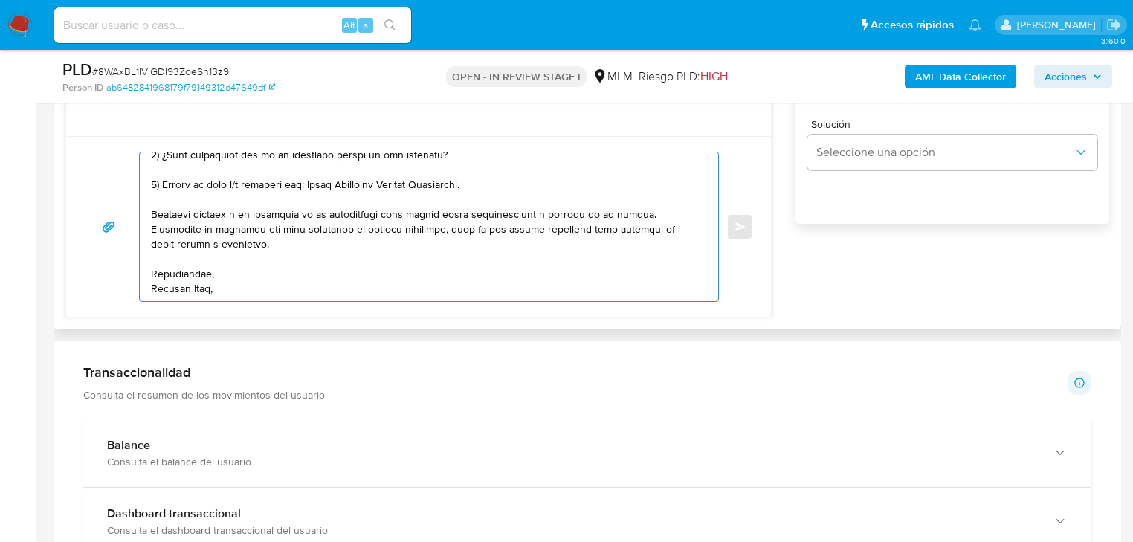
scroll to position [1011, 0]
click at [219, 294] on textarea at bounding box center [425, 226] width 548 height 149
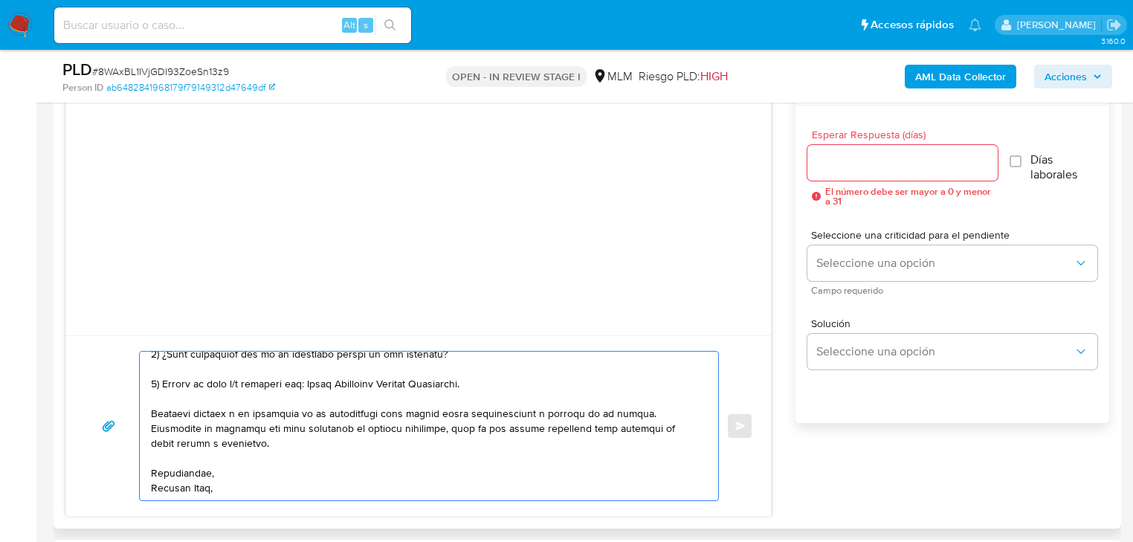
scroll to position [713, 0]
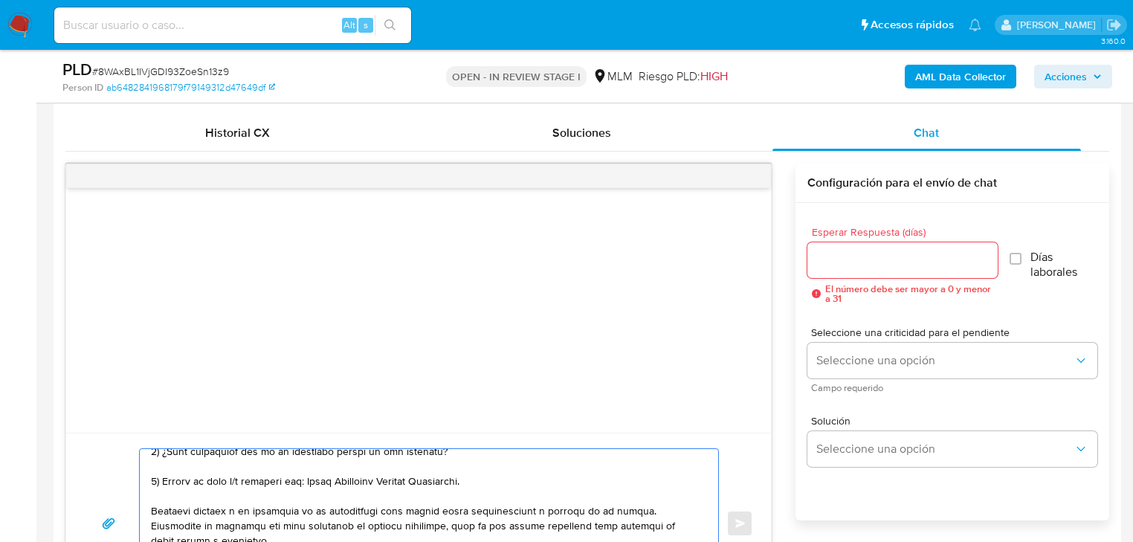
type textarea "Loremips Dolorsi, Am consectetur adi el se doeiusmodtem in utlabo et do mag ali…"
click at [858, 256] on input "Esperar Respuesta (días)" at bounding box center [902, 259] width 190 height 19
click at [831, 260] on input "Esperar Respuesta (días)" at bounding box center [902, 259] width 190 height 19
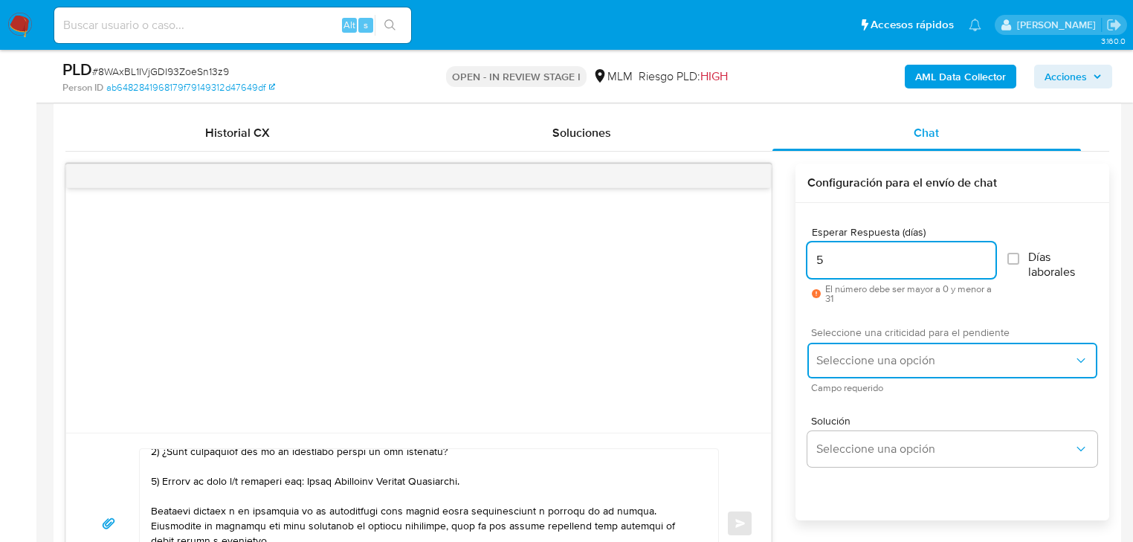
click at [835, 357] on span "Seleccione una opción" at bounding box center [944, 360] width 257 height 15
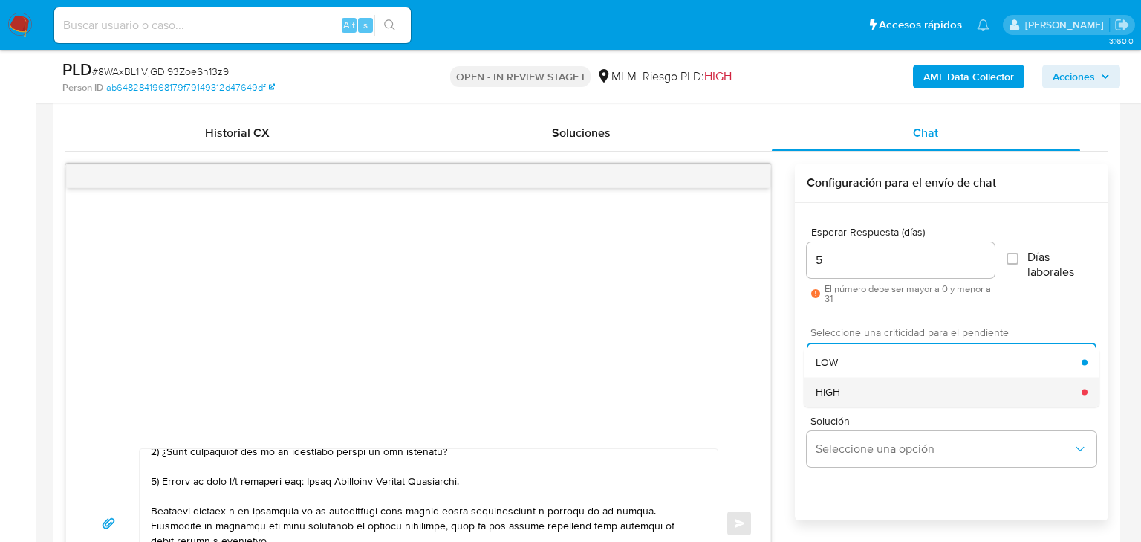
click at [834, 395] on span "HIGH" at bounding box center [828, 391] width 25 height 13
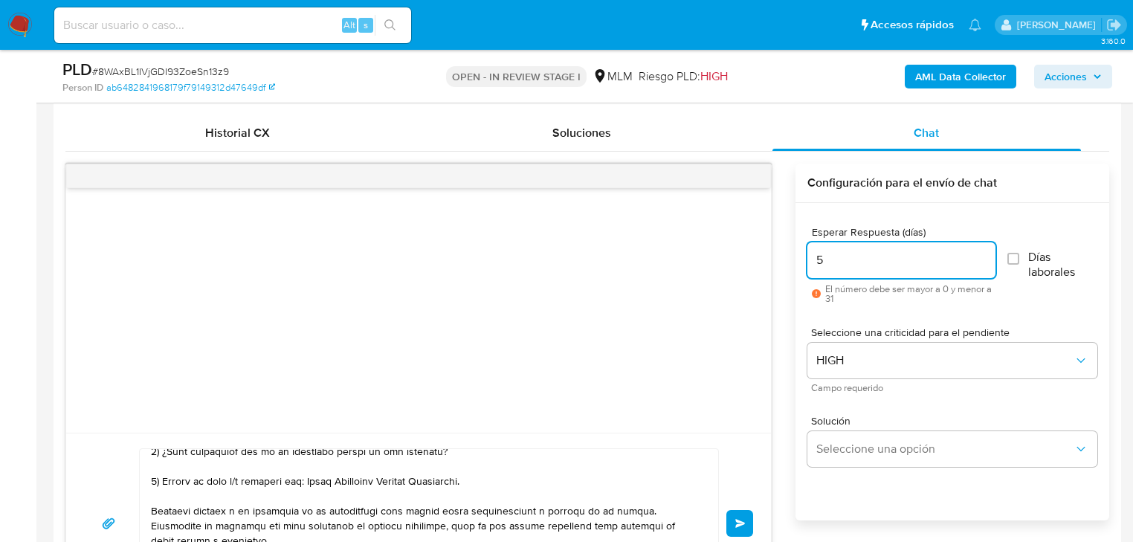
drag, startPoint x: 831, startPoint y: 260, endPoint x: 793, endPoint y: 259, distance: 37.9
click at [791, 259] on div "Enviar Configuración para el envío de chat Esperar Respuesta (días) 5 El número…" at bounding box center [586, 388] width 1043 height 450
type input "3"
click at [899, 451] on span "Seleccione una opción" at bounding box center [944, 448] width 257 height 15
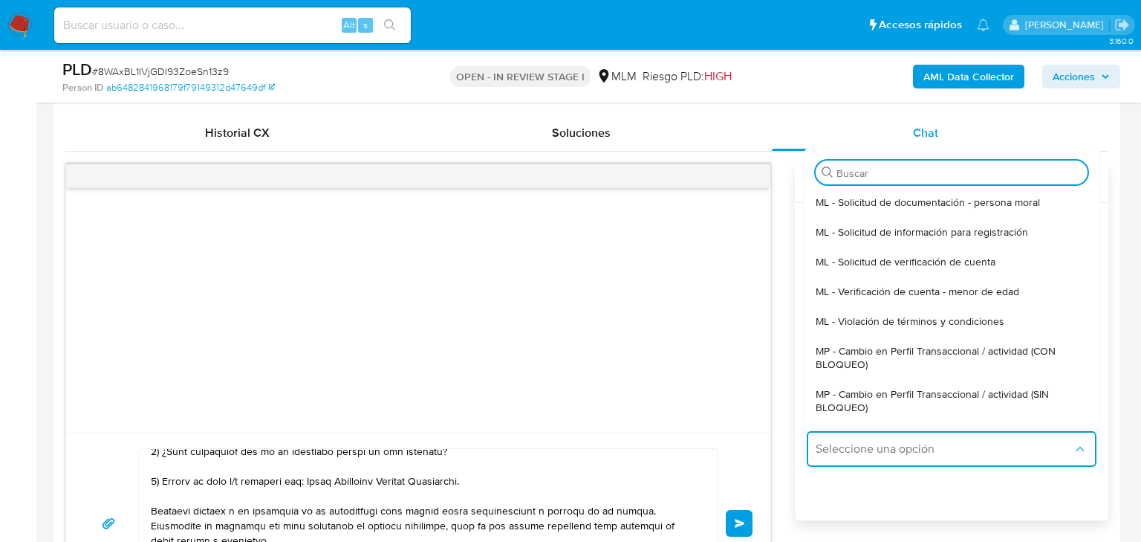
click at [708, 395] on div at bounding box center [418, 310] width 704 height 244
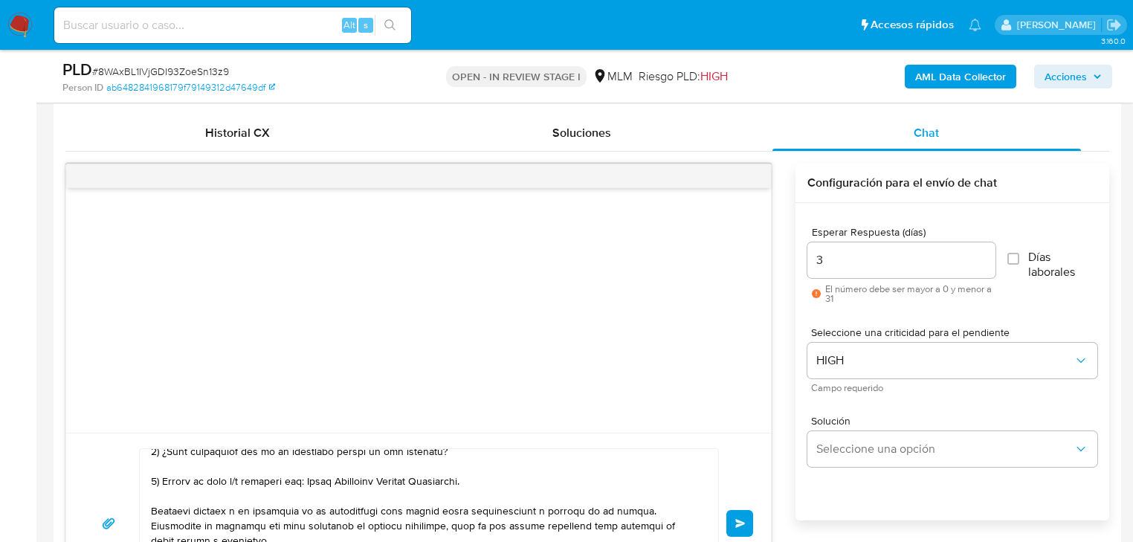
click at [874, 489] on div "Esperar Respuesta (días) 3 El número debe ser mayor a 0 y menor a 31 Días labor…" at bounding box center [952, 381] width 314 height 357
click at [733, 514] on button "Enviar" at bounding box center [739, 523] width 27 height 27
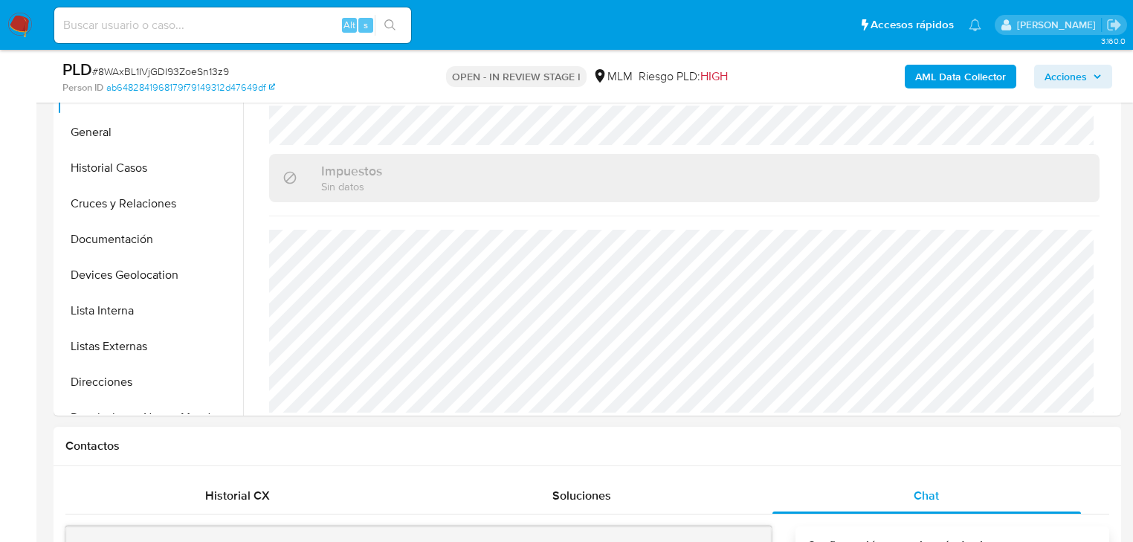
scroll to position [238, 0]
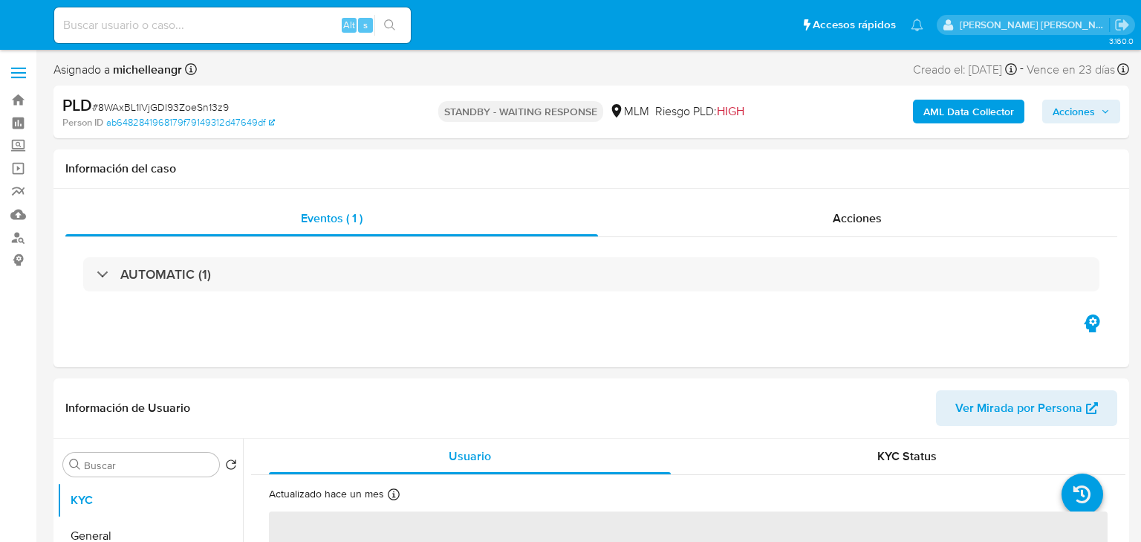
select select "10"
click at [138, 19] on input at bounding box center [232, 25] width 357 height 19
paste input "V0BtjjmkJ8v933kZs5sZbzqr"
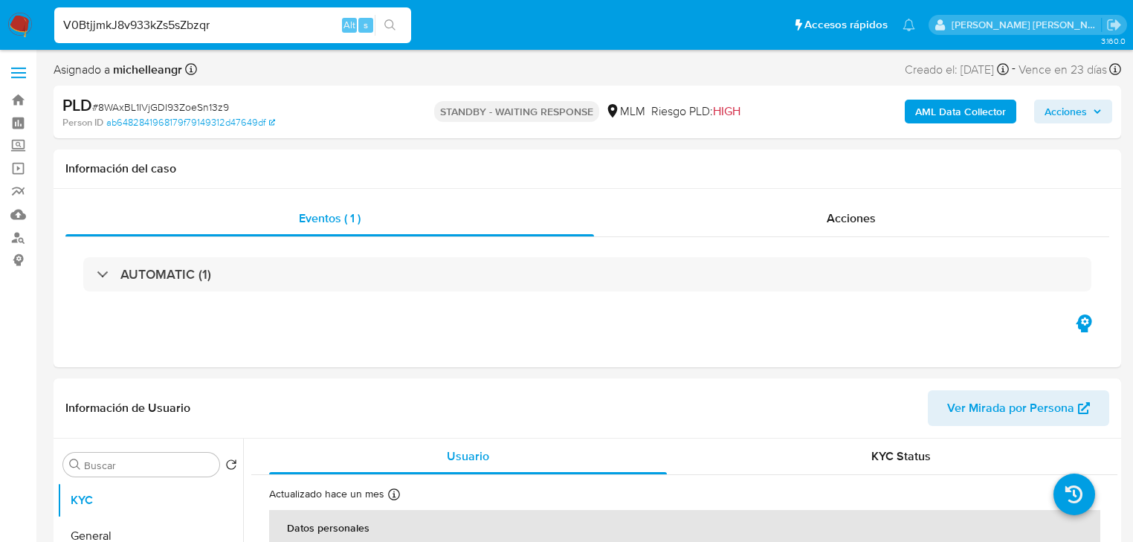
type input "V0BtjjmkJ8v933kZs5sZbzqr"
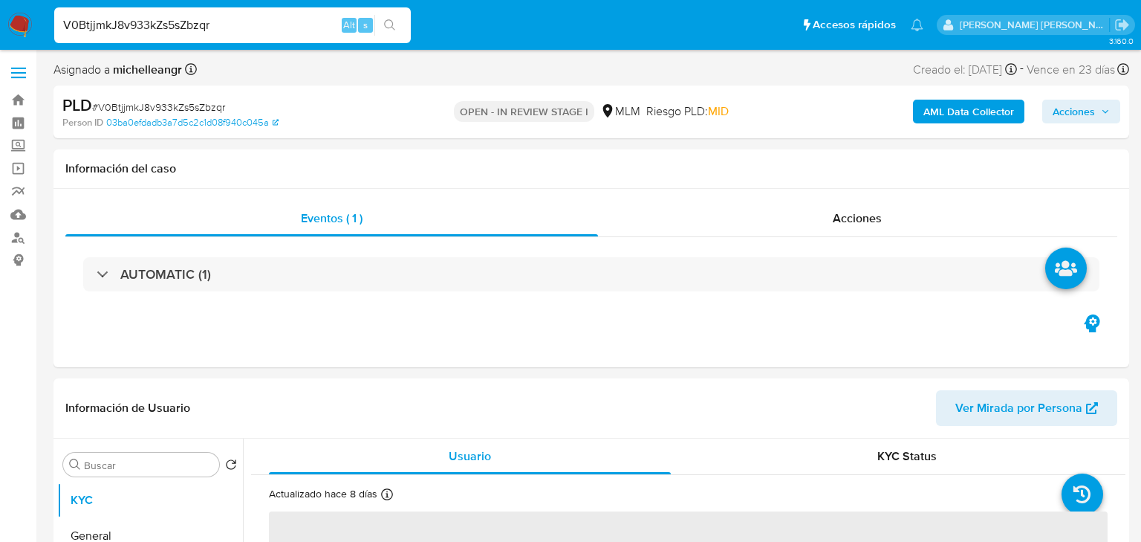
select select "10"
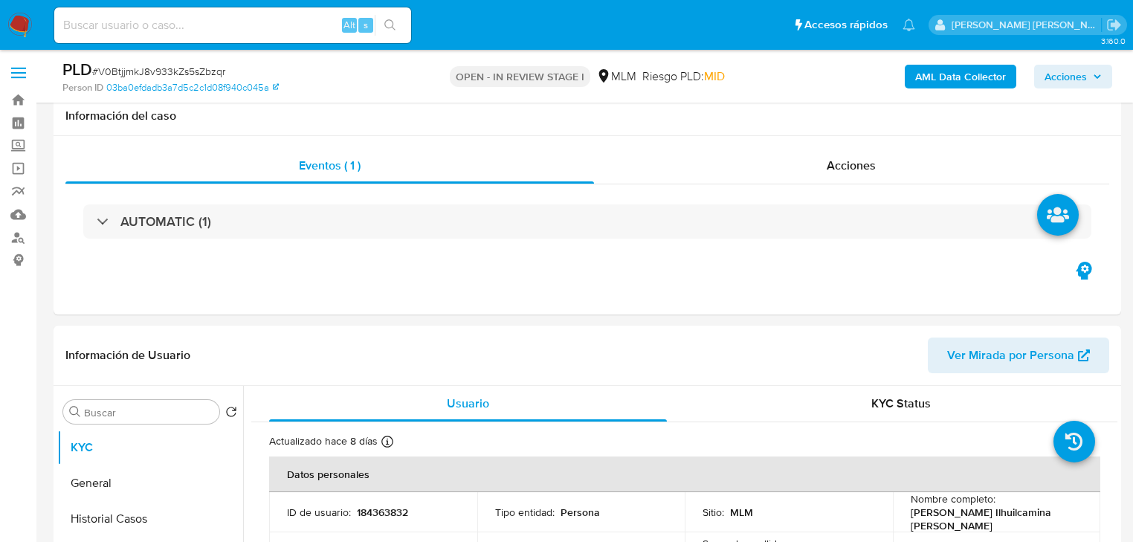
scroll to position [238, 0]
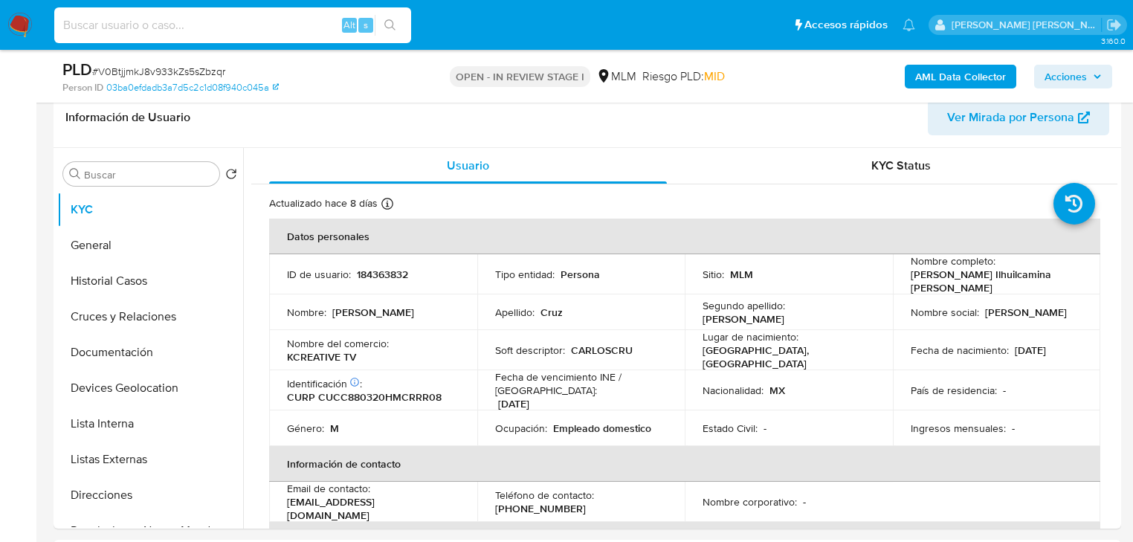
click at [164, 26] on input at bounding box center [232, 25] width 357 height 19
paste input "8WAxBL1IVjGDI93ZoeSn13z9"
type input "8WAxBL1IVjGDI93ZoeSn13z9"
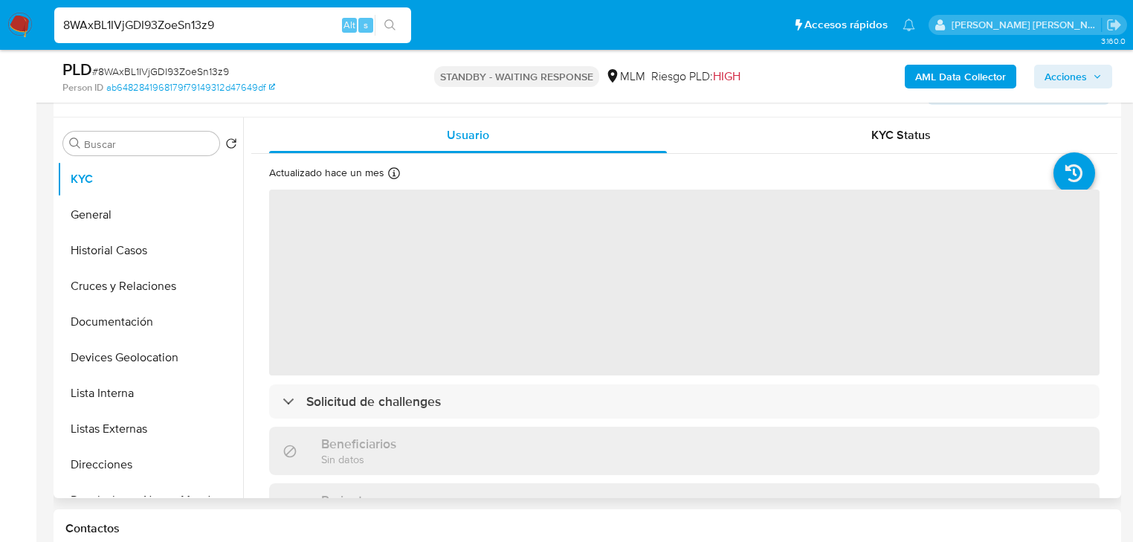
scroll to position [297, 0]
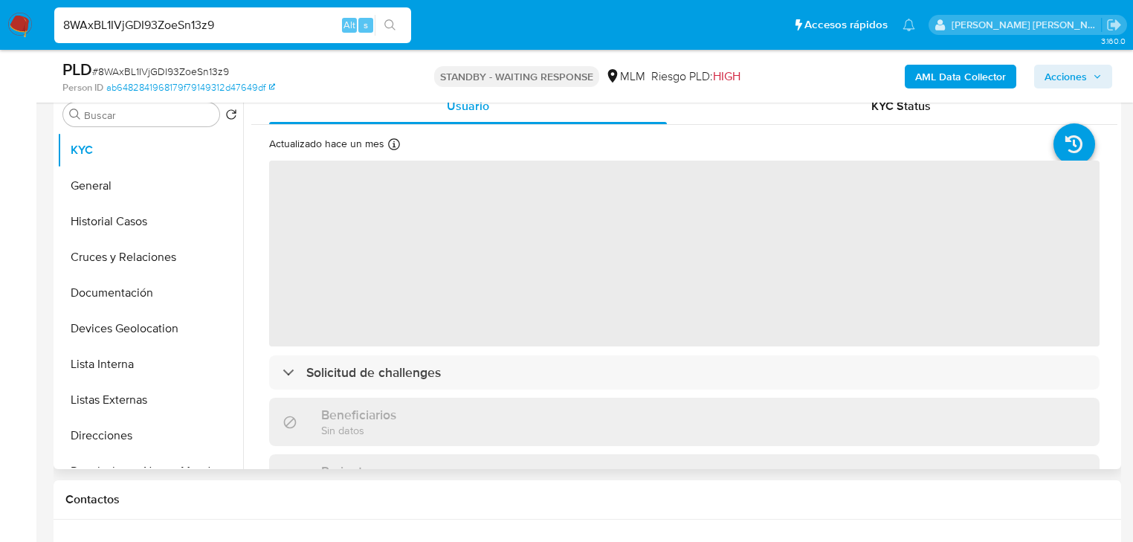
select select "10"
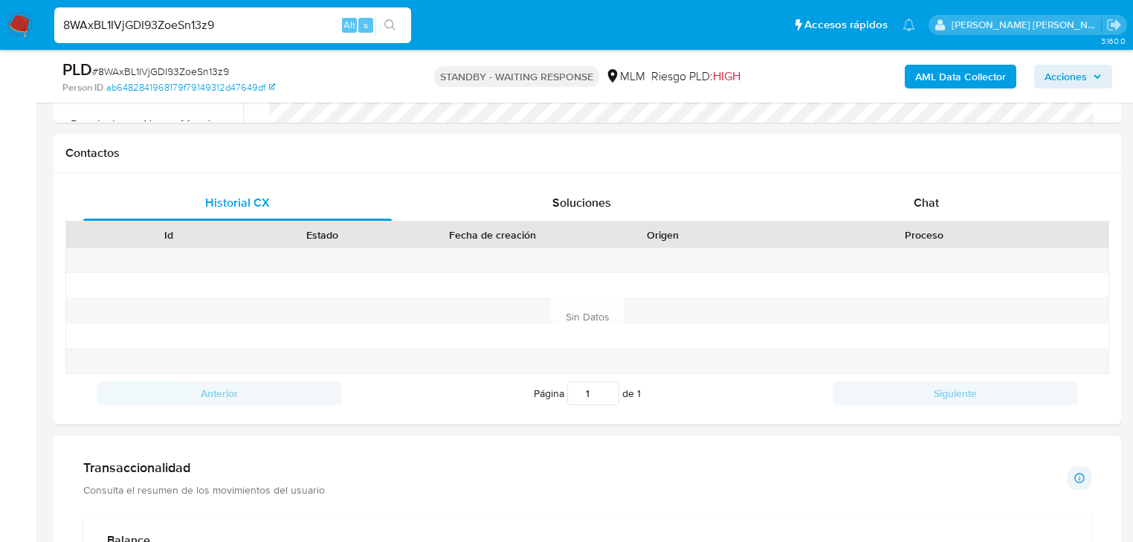
scroll to position [713, 0]
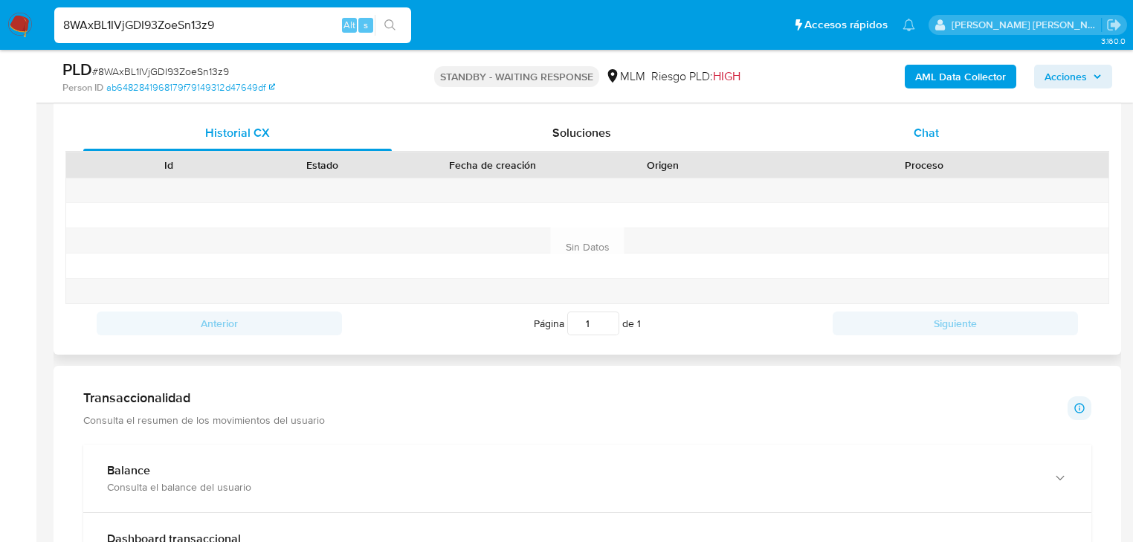
click at [927, 137] on span "Chat" at bounding box center [925, 132] width 25 height 17
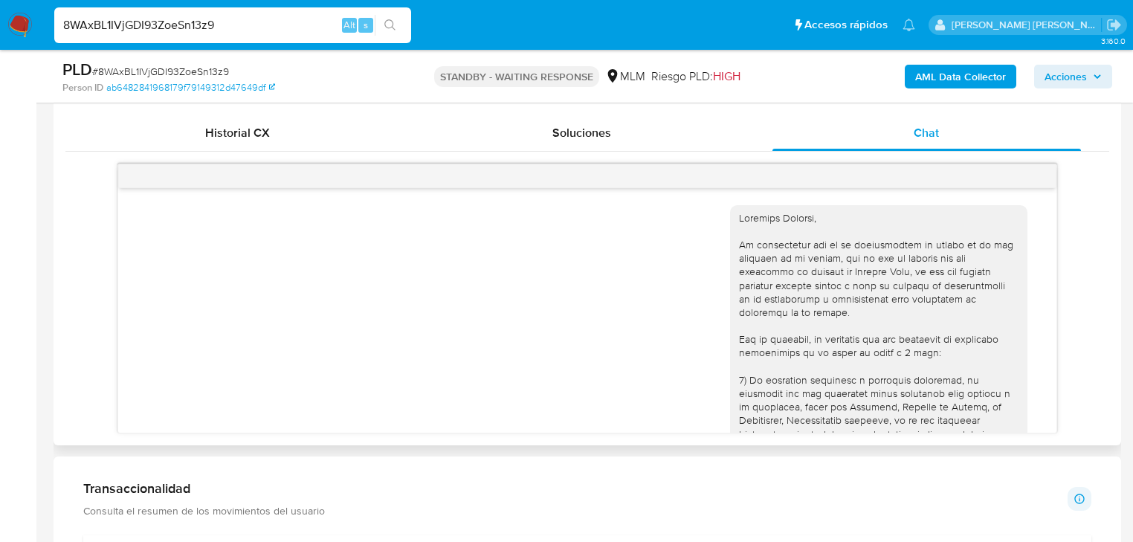
scroll to position [0, 0]
